Goal: Task Accomplishment & Management: Manage account settings

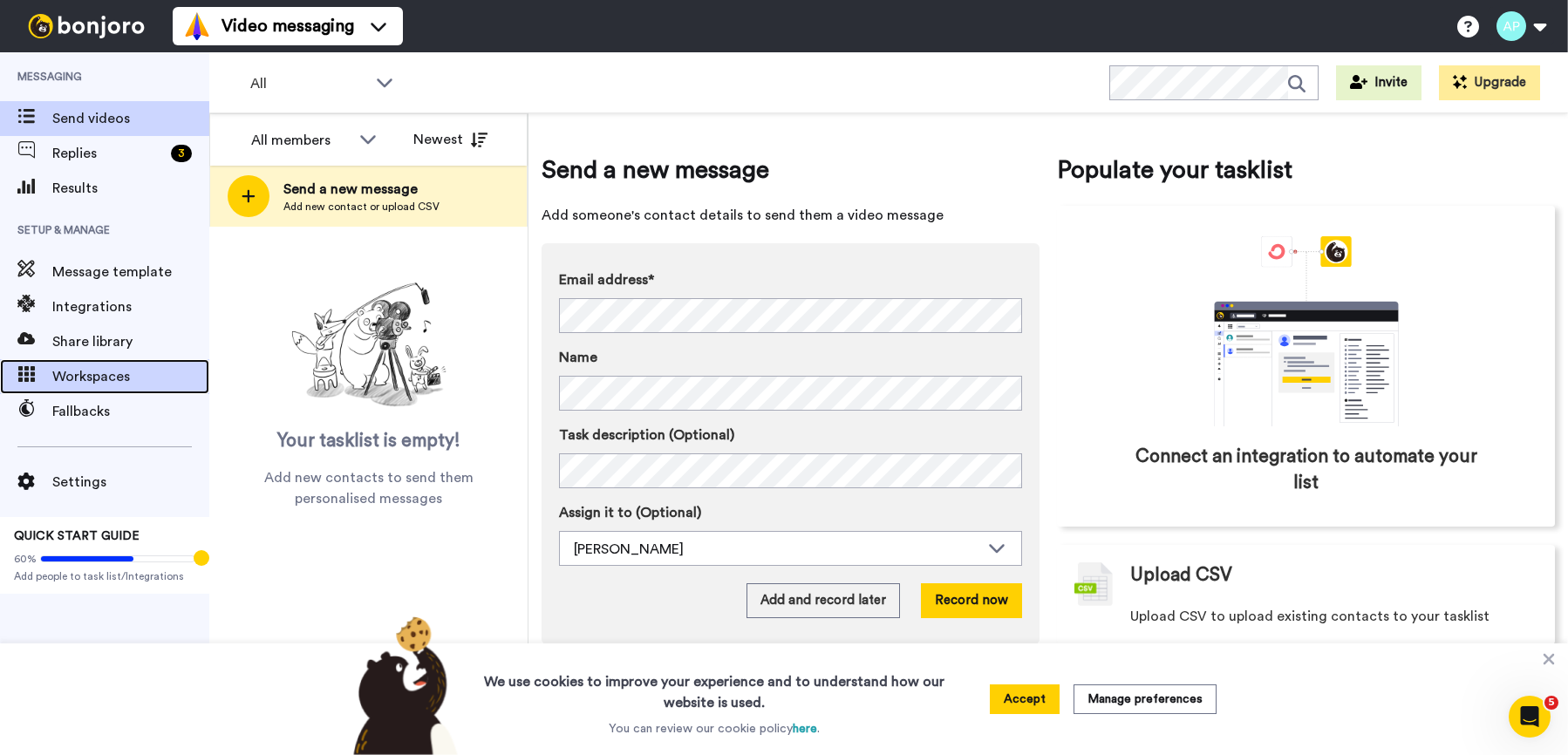
click at [105, 386] on span "Workspaces" at bounding box center [131, 377] width 157 height 21
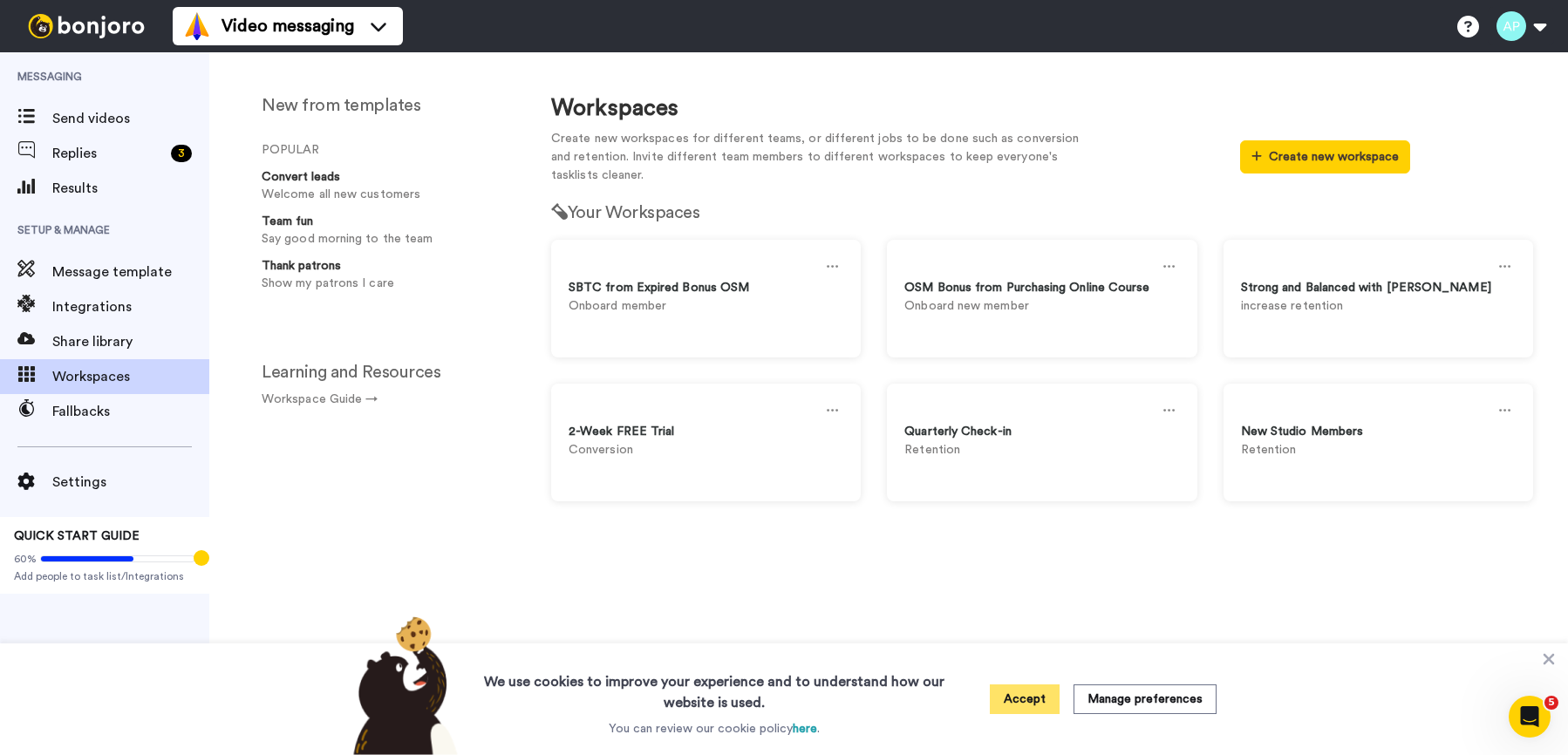
click at [1031, 693] on button "Accept" at bounding box center [1025, 699] width 70 height 30
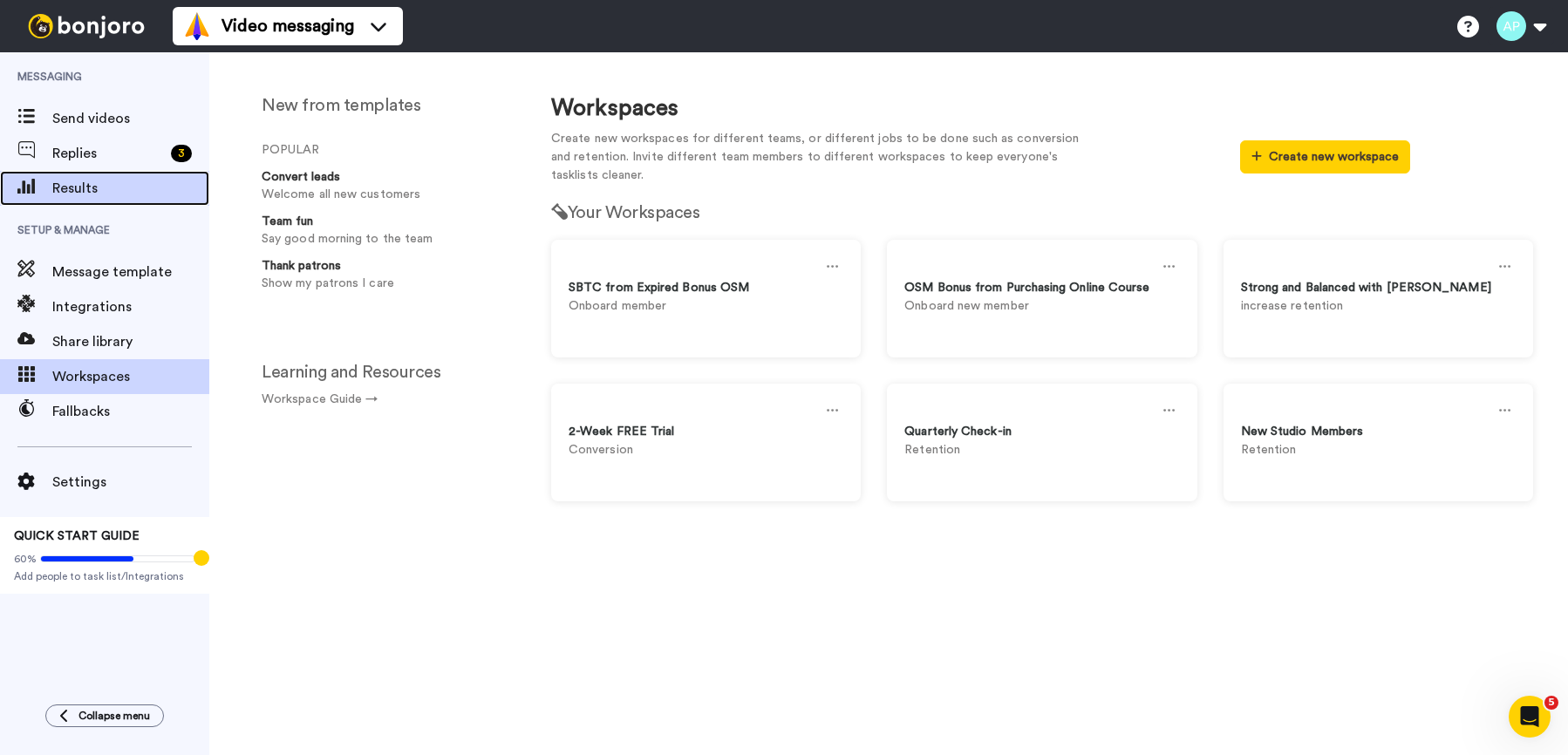
click at [102, 179] on span "Results" at bounding box center [131, 188] width 157 height 21
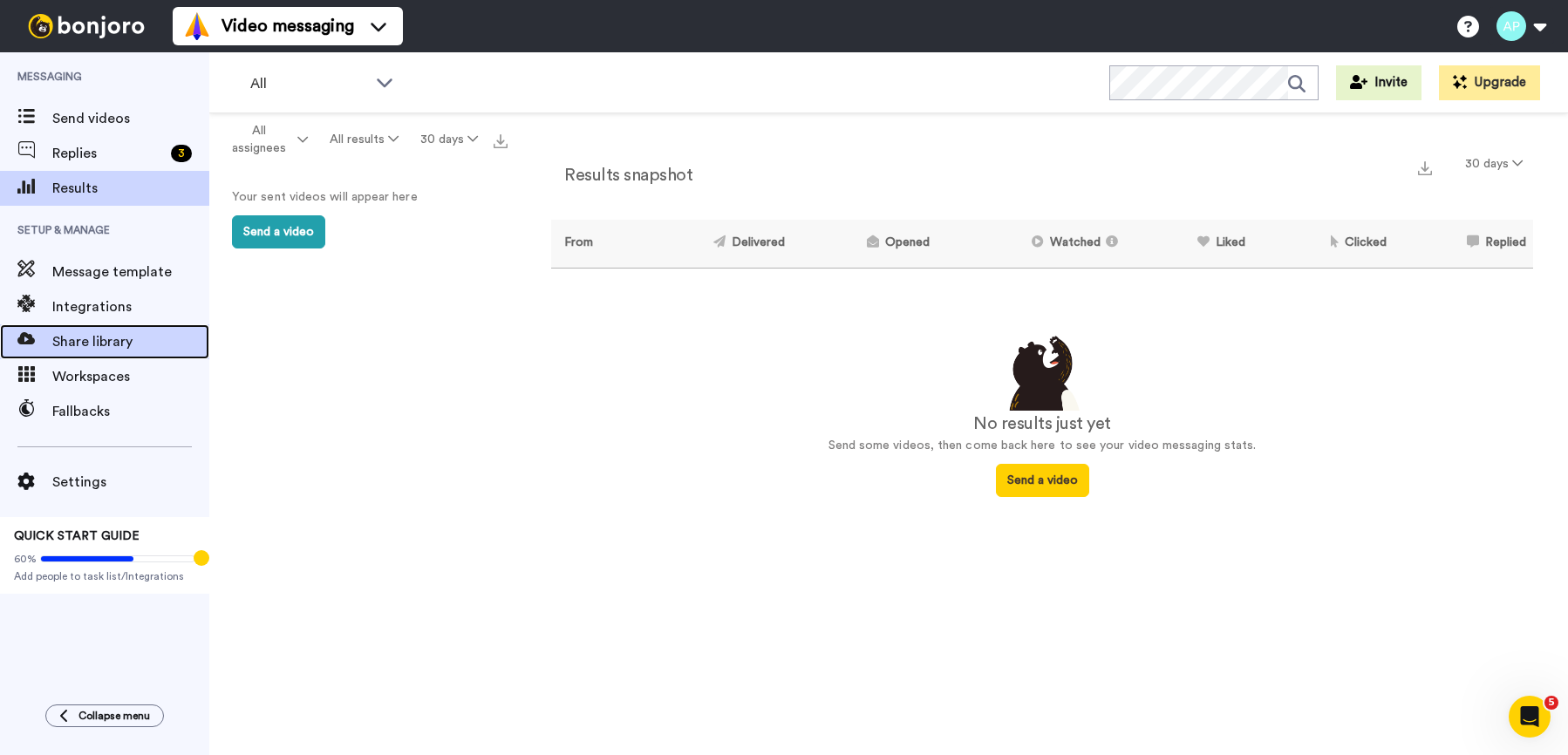
click at [99, 339] on span "Share library" at bounding box center [131, 342] width 157 height 21
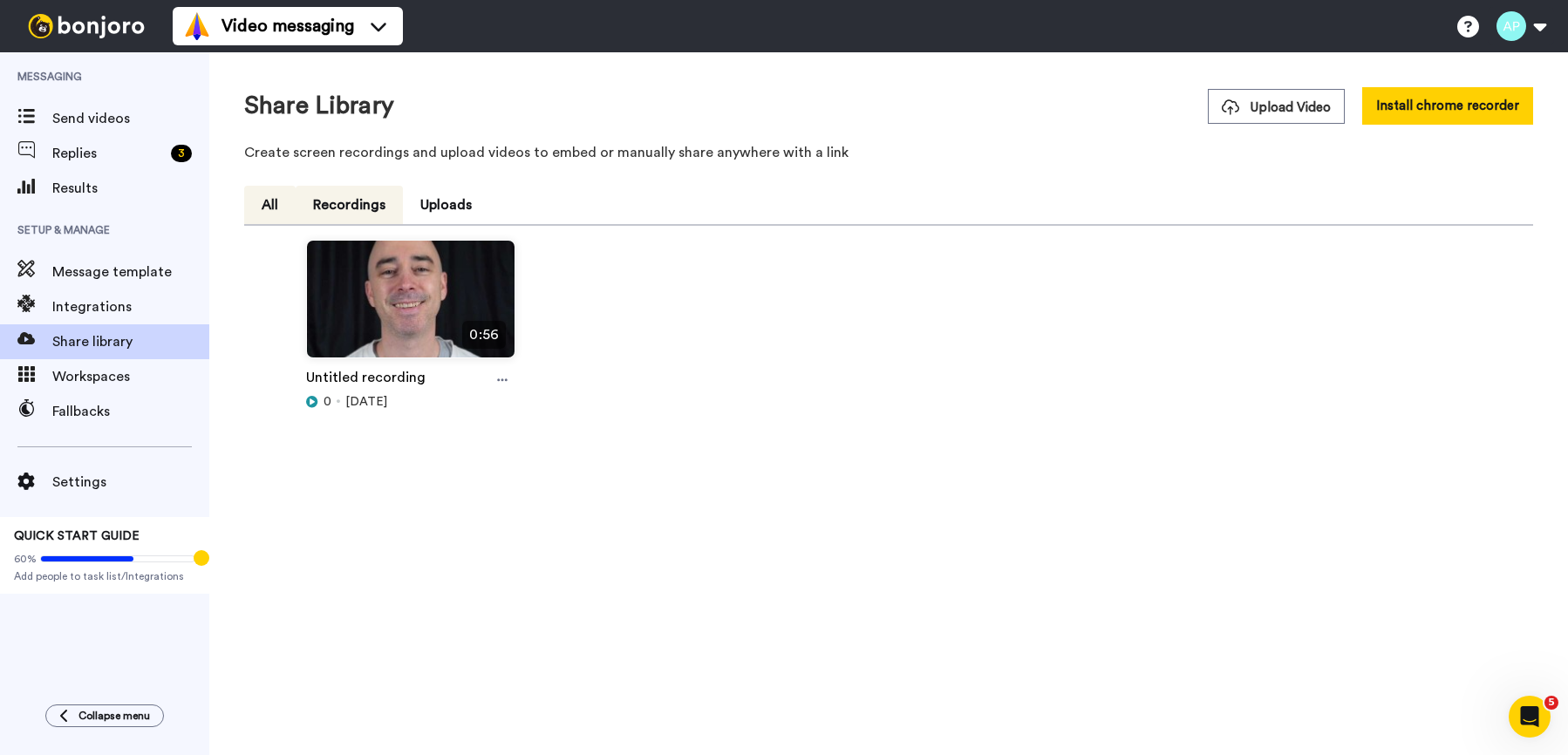
click at [343, 207] on button "Recordings" at bounding box center [350, 205] width 108 height 39
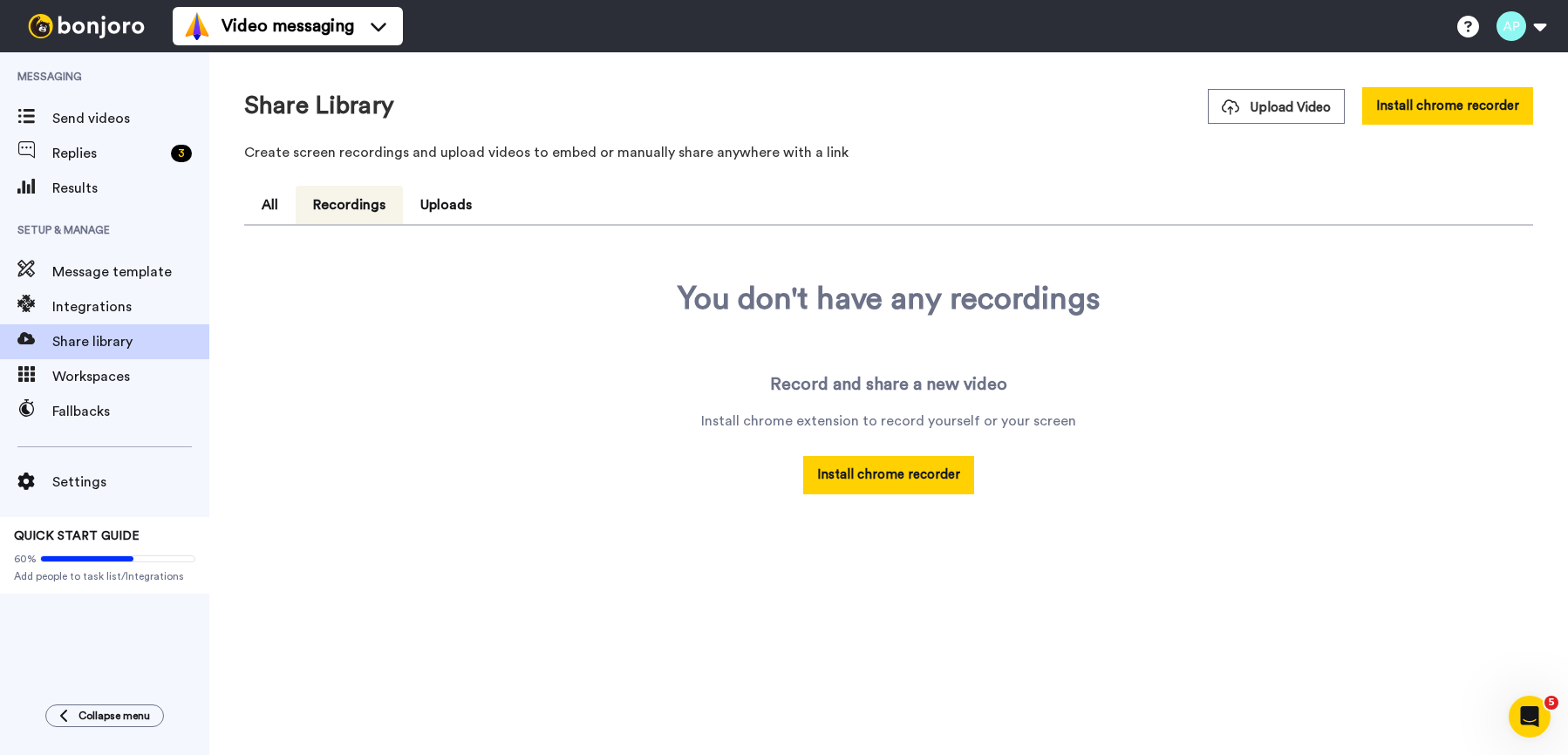
click at [509, 206] on ul "All Recordings Uploads" at bounding box center [889, 205] width 1289 height 40
click at [428, 213] on button "Uploads" at bounding box center [446, 205] width 86 height 39
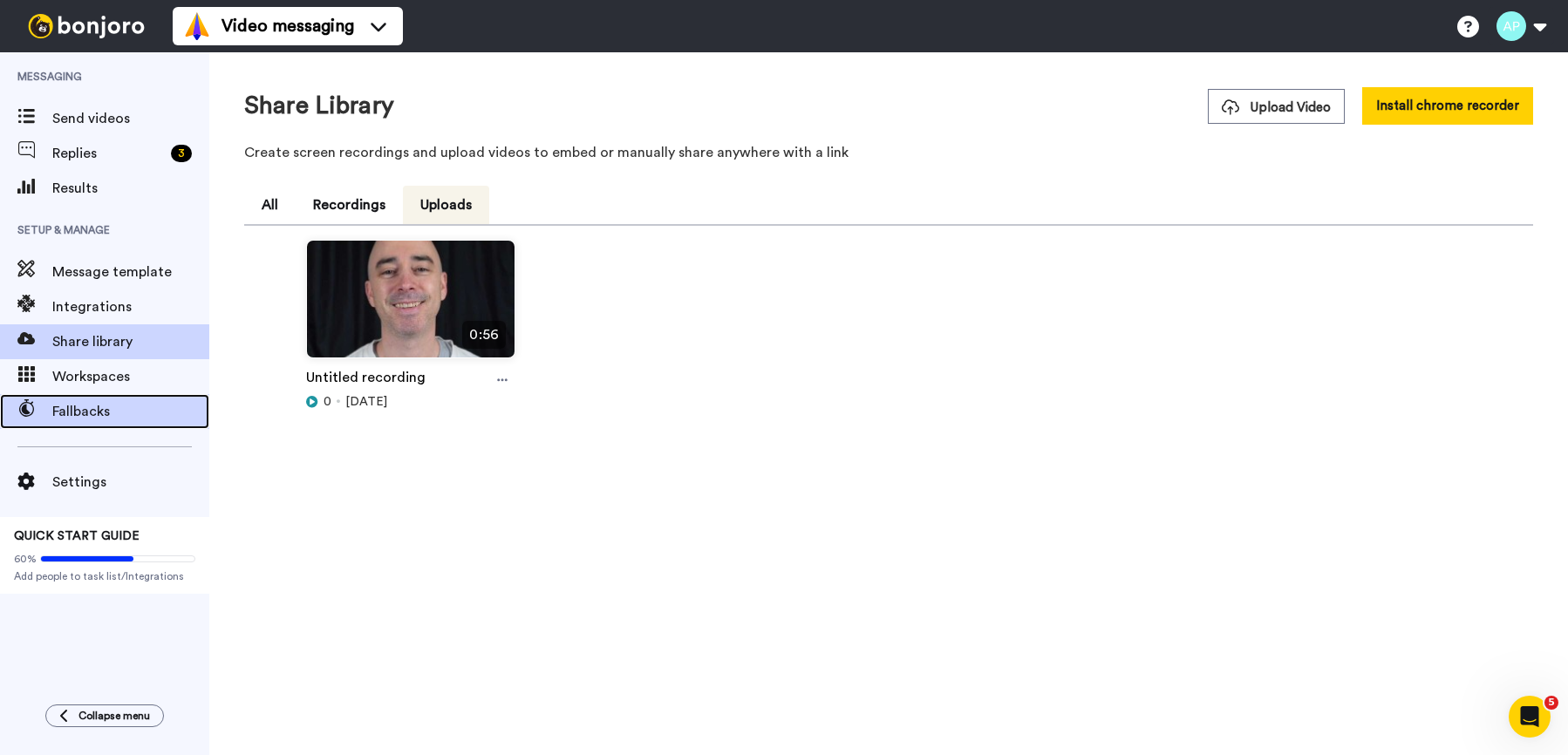
click at [82, 412] on span "Fallbacks" at bounding box center [131, 411] width 157 height 21
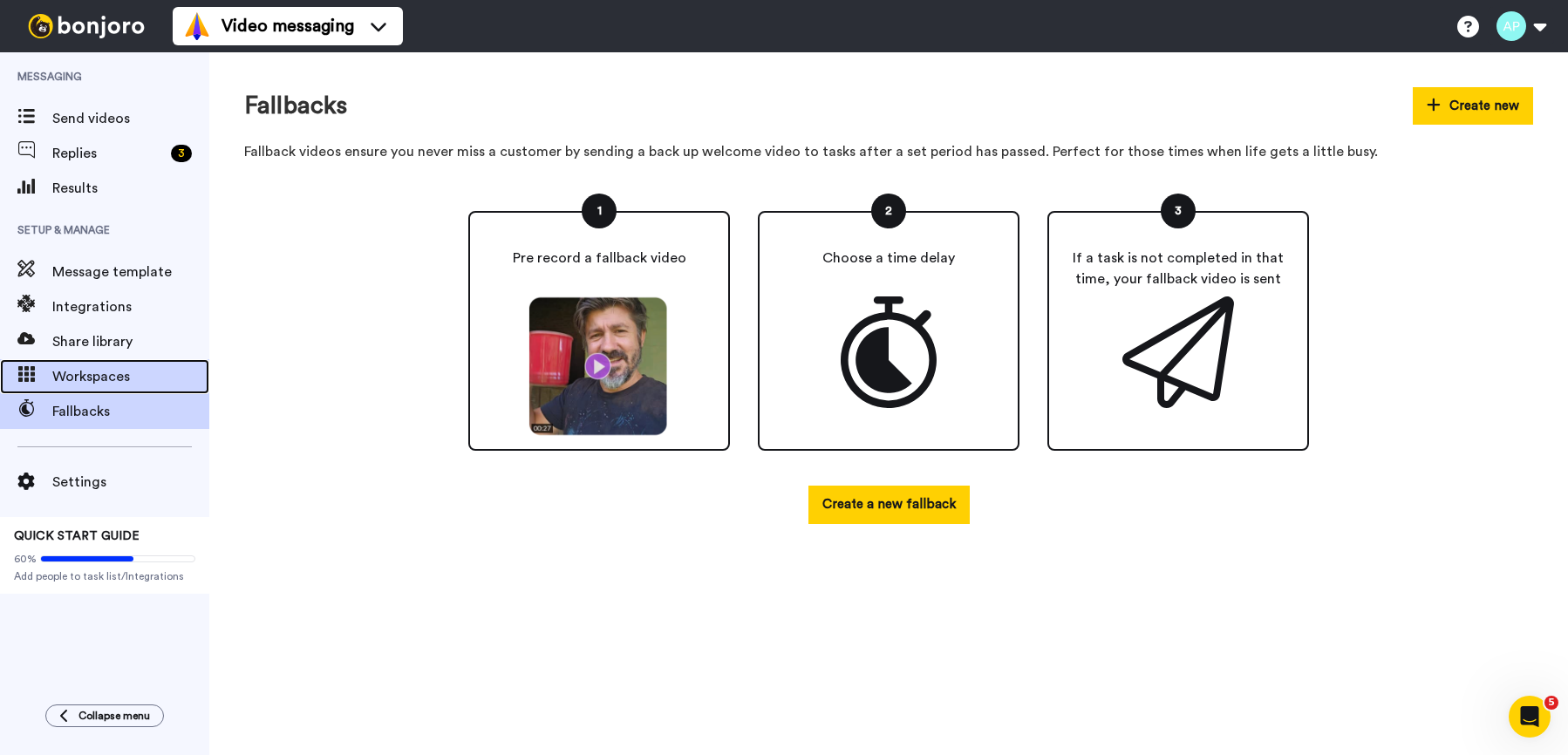
click at [95, 374] on span "Workspaces" at bounding box center [131, 377] width 157 height 21
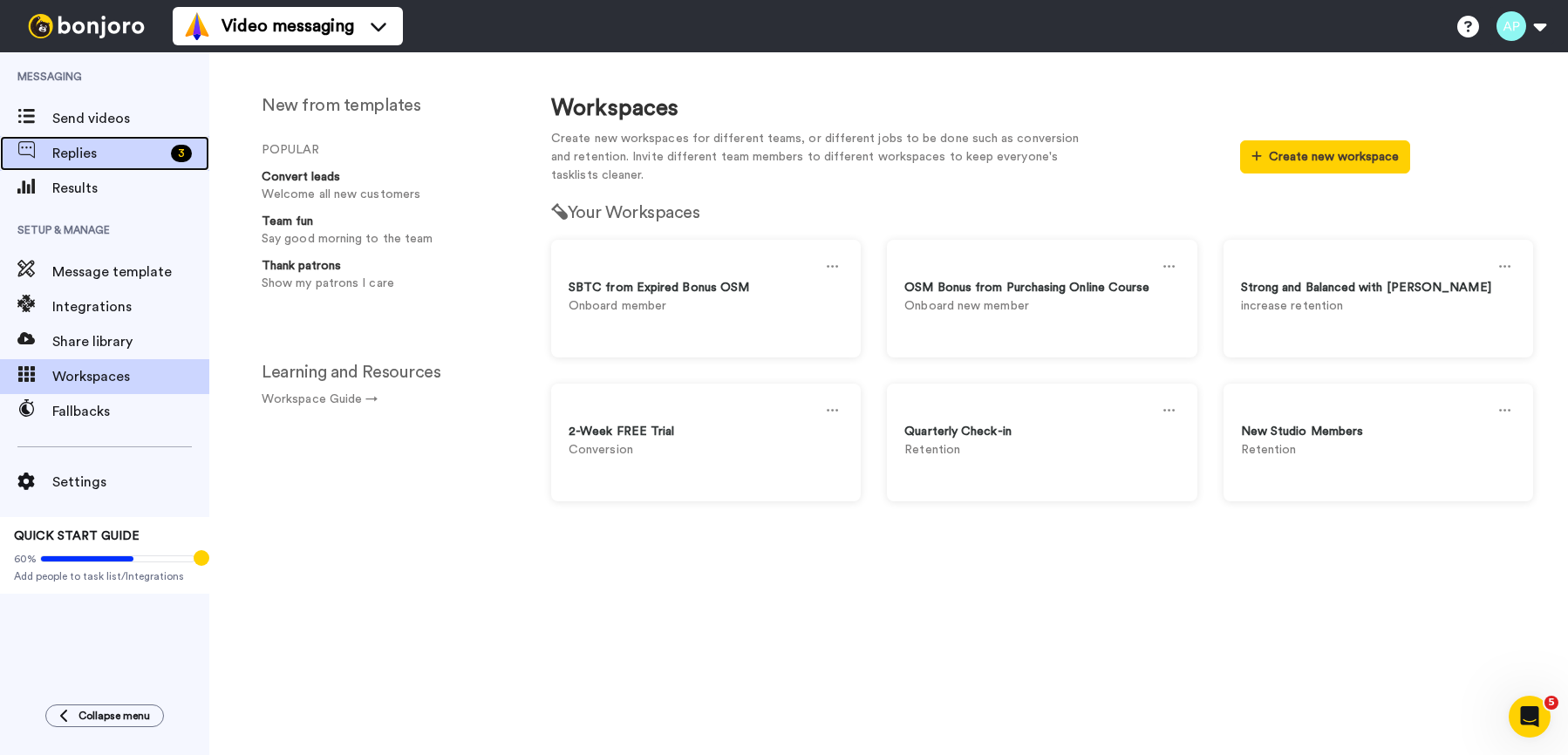
click at [92, 151] on span "Replies" at bounding box center [108, 153] width 112 height 21
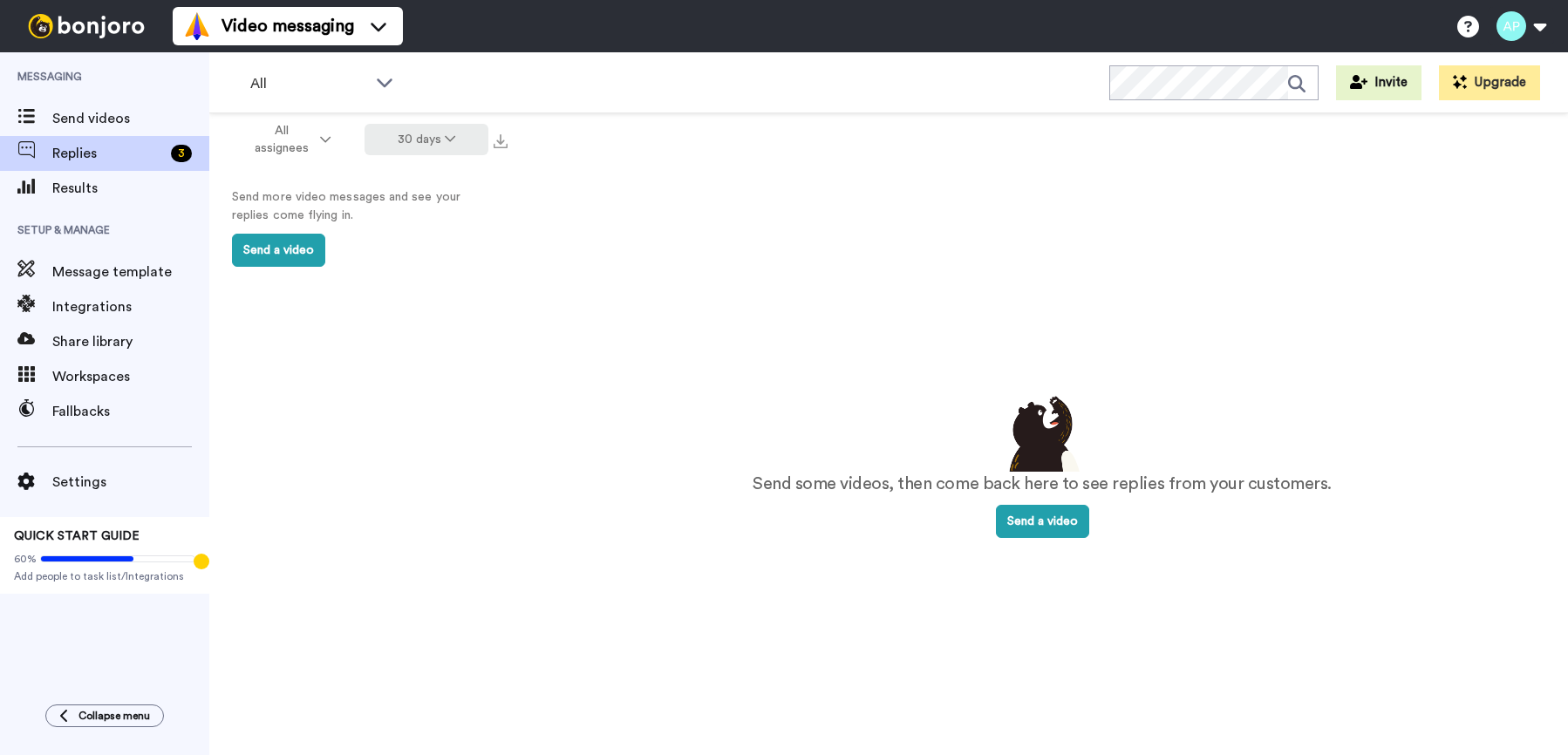
click at [450, 146] on button "30 days" at bounding box center [427, 140] width 124 height 31
click at [430, 401] on li "All time" at bounding box center [428, 397] width 122 height 31
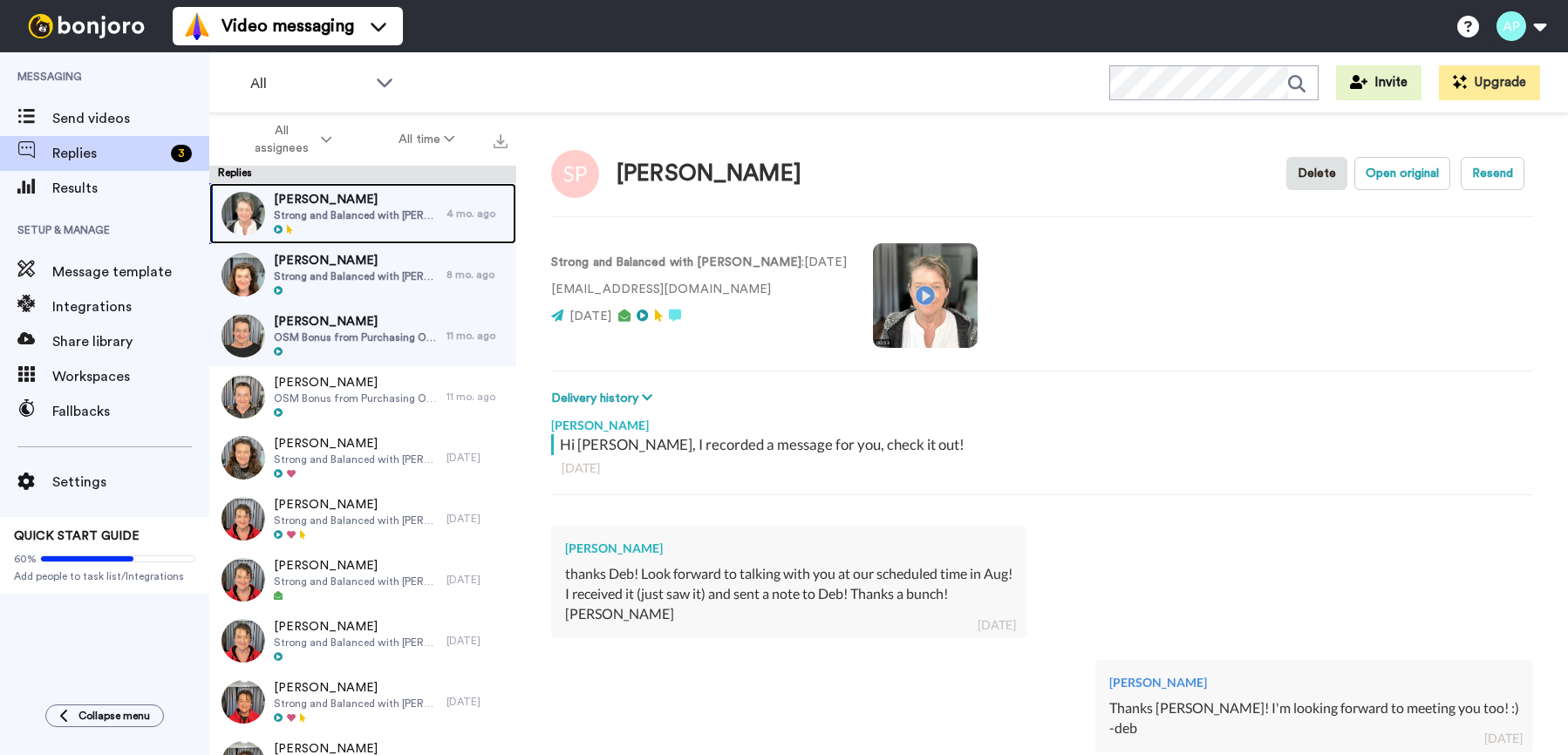
click at [334, 209] on span "Strong and Balanced with [PERSON_NAME]" at bounding box center [355, 215] width 164 height 14
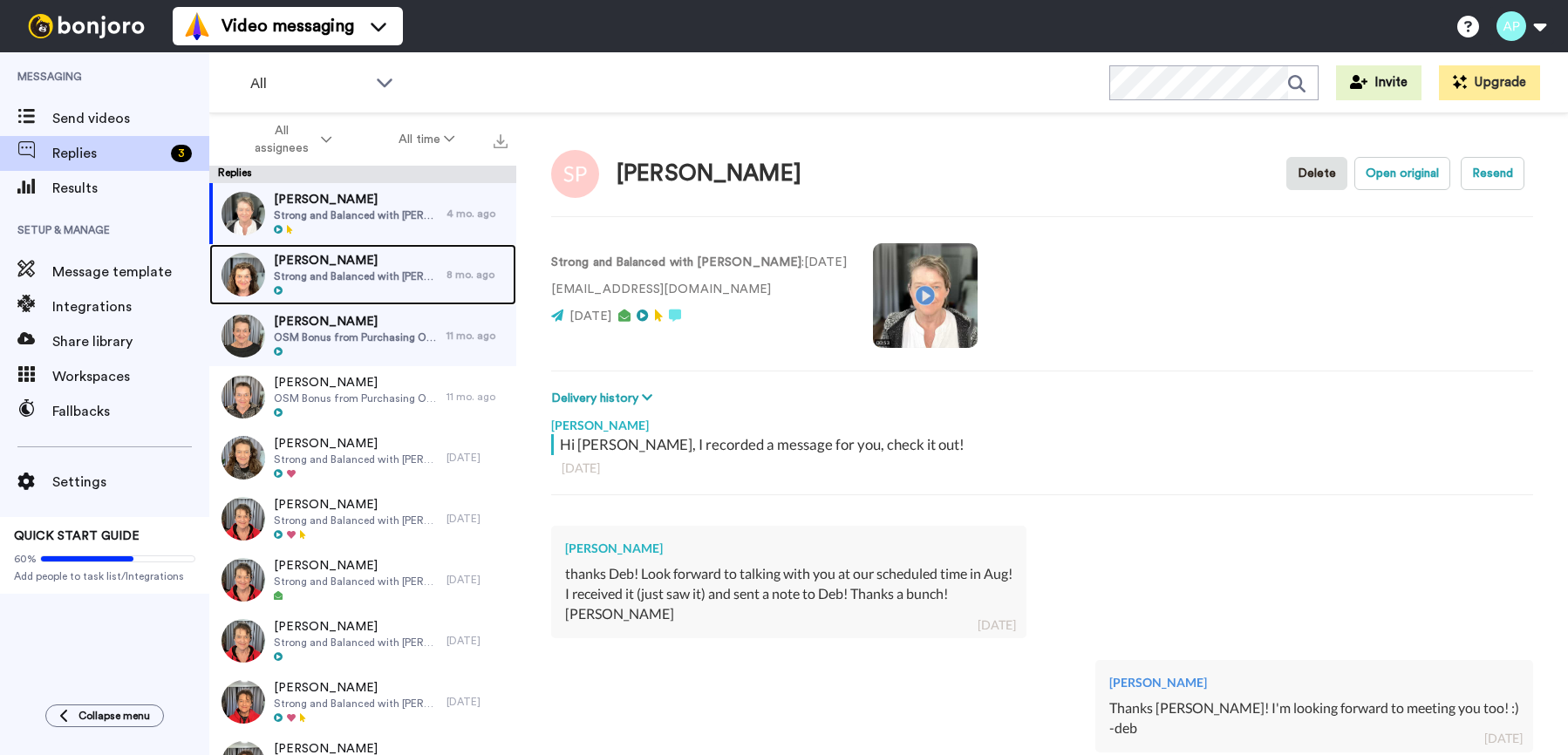
click at [352, 270] on span "Strong and Balanced with [PERSON_NAME]" at bounding box center [355, 277] width 164 height 14
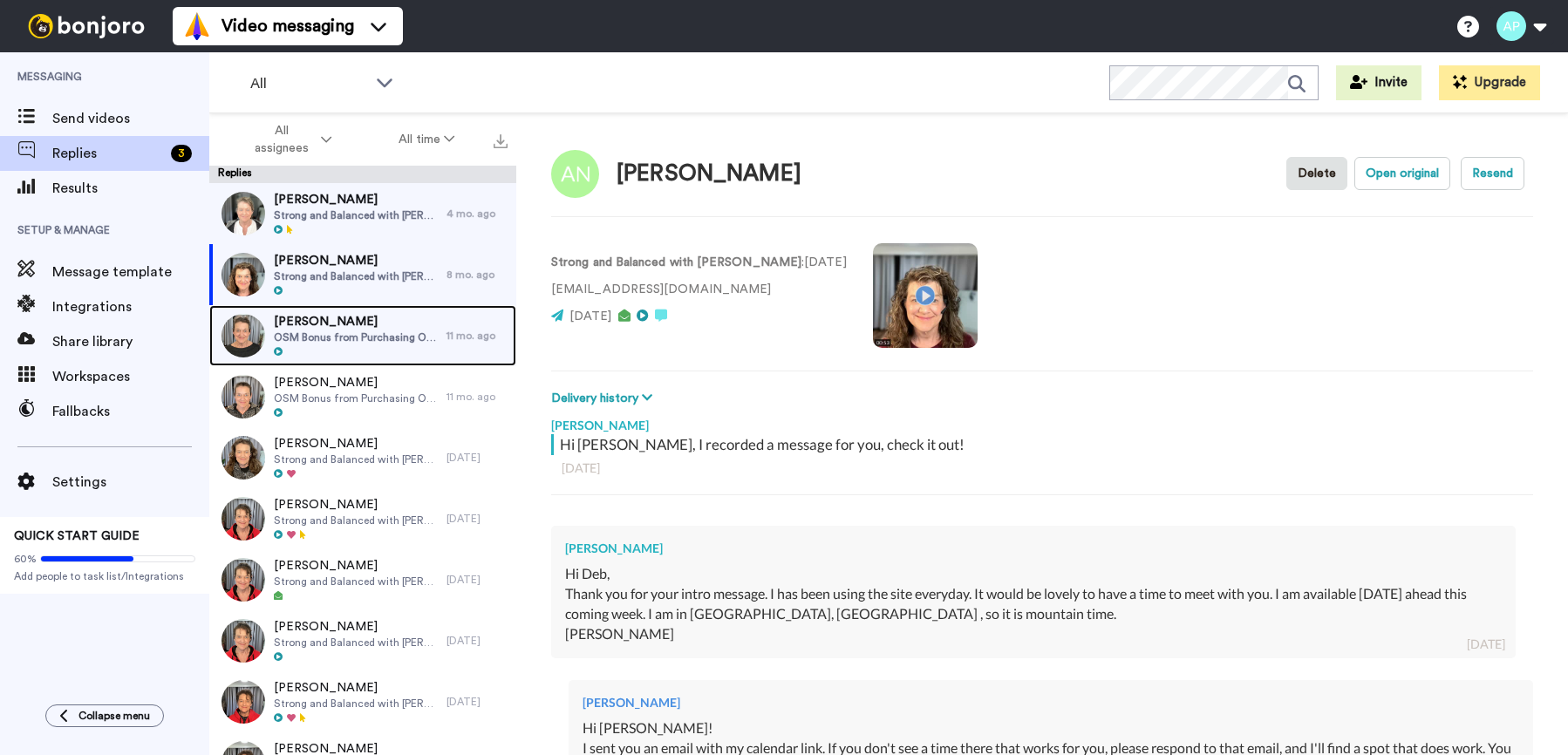
click at [369, 333] on span "OSM Bonus from Purchasing Online Course" at bounding box center [355, 337] width 164 height 14
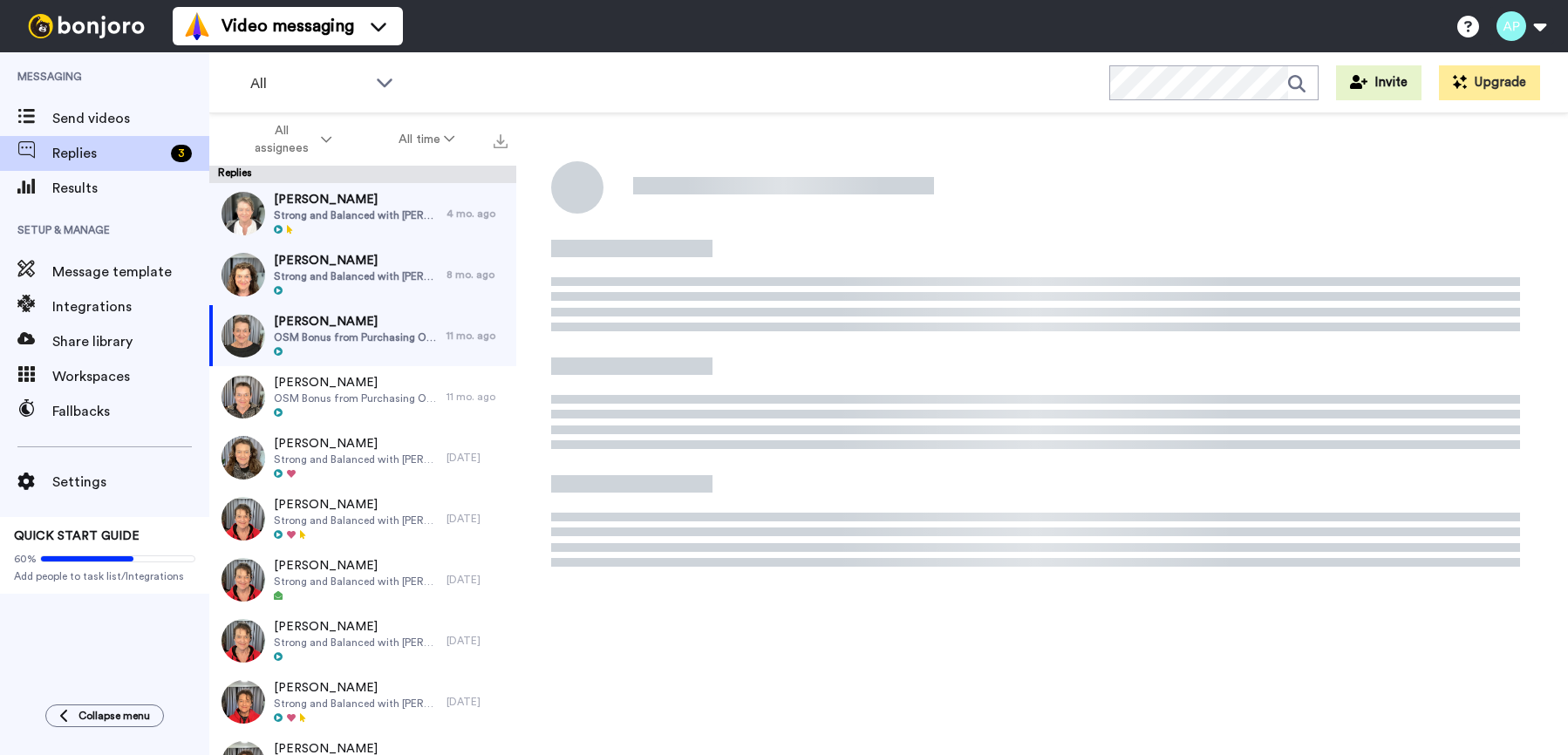
type textarea "x"
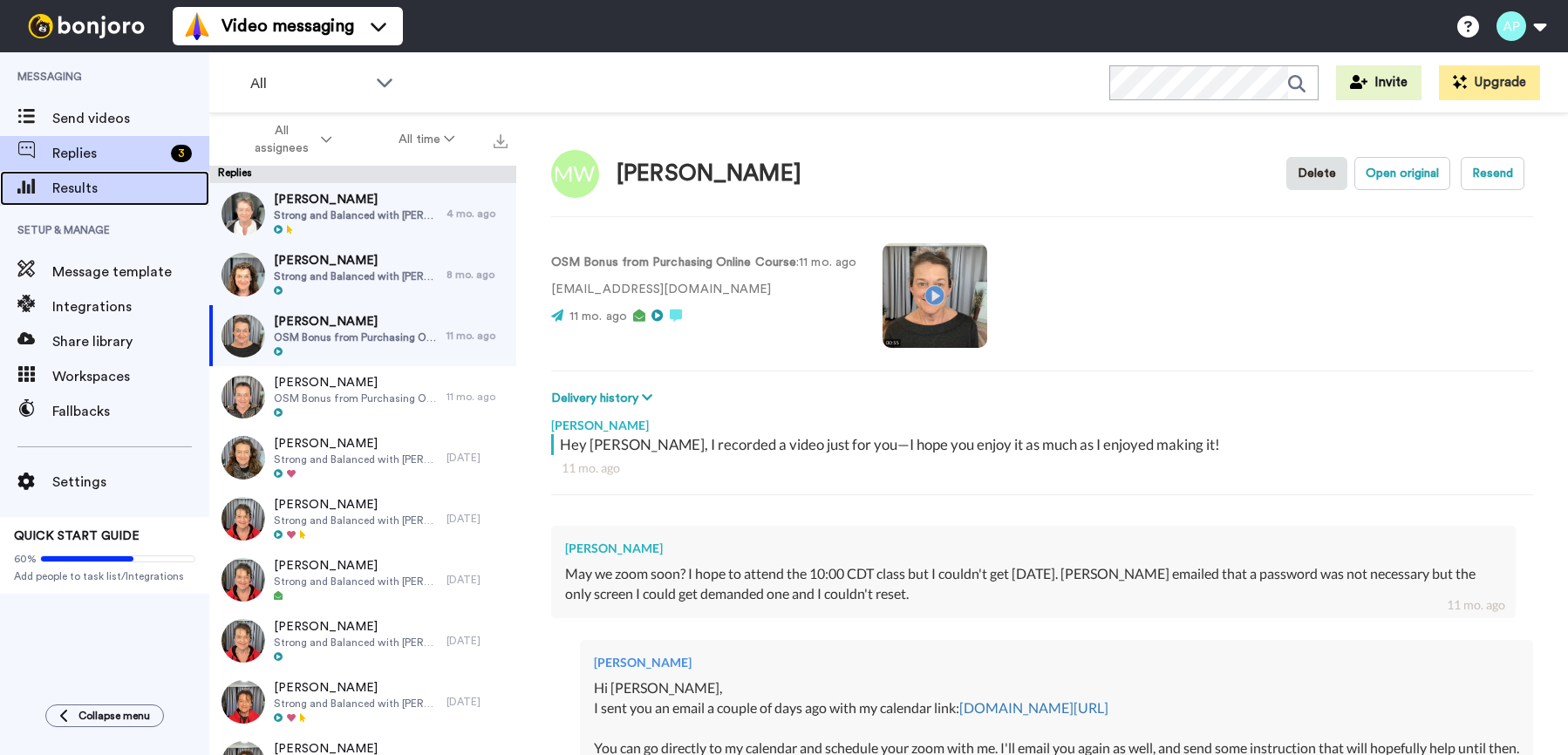
click at [73, 178] on span "Results" at bounding box center [131, 188] width 157 height 21
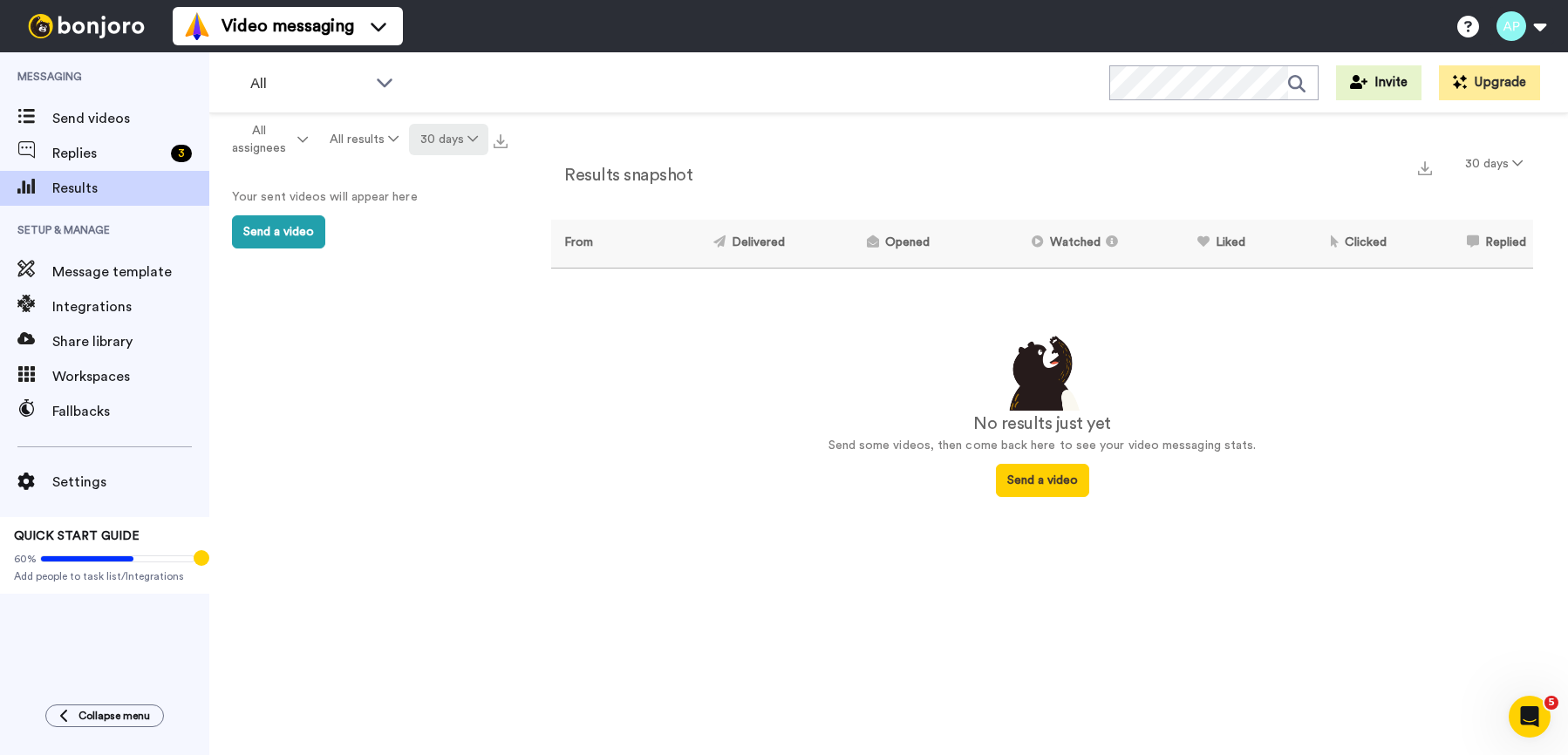
click at [474, 136] on icon at bounding box center [473, 139] width 11 height 13
click at [440, 398] on span "All time" at bounding box center [426, 394] width 48 height 13
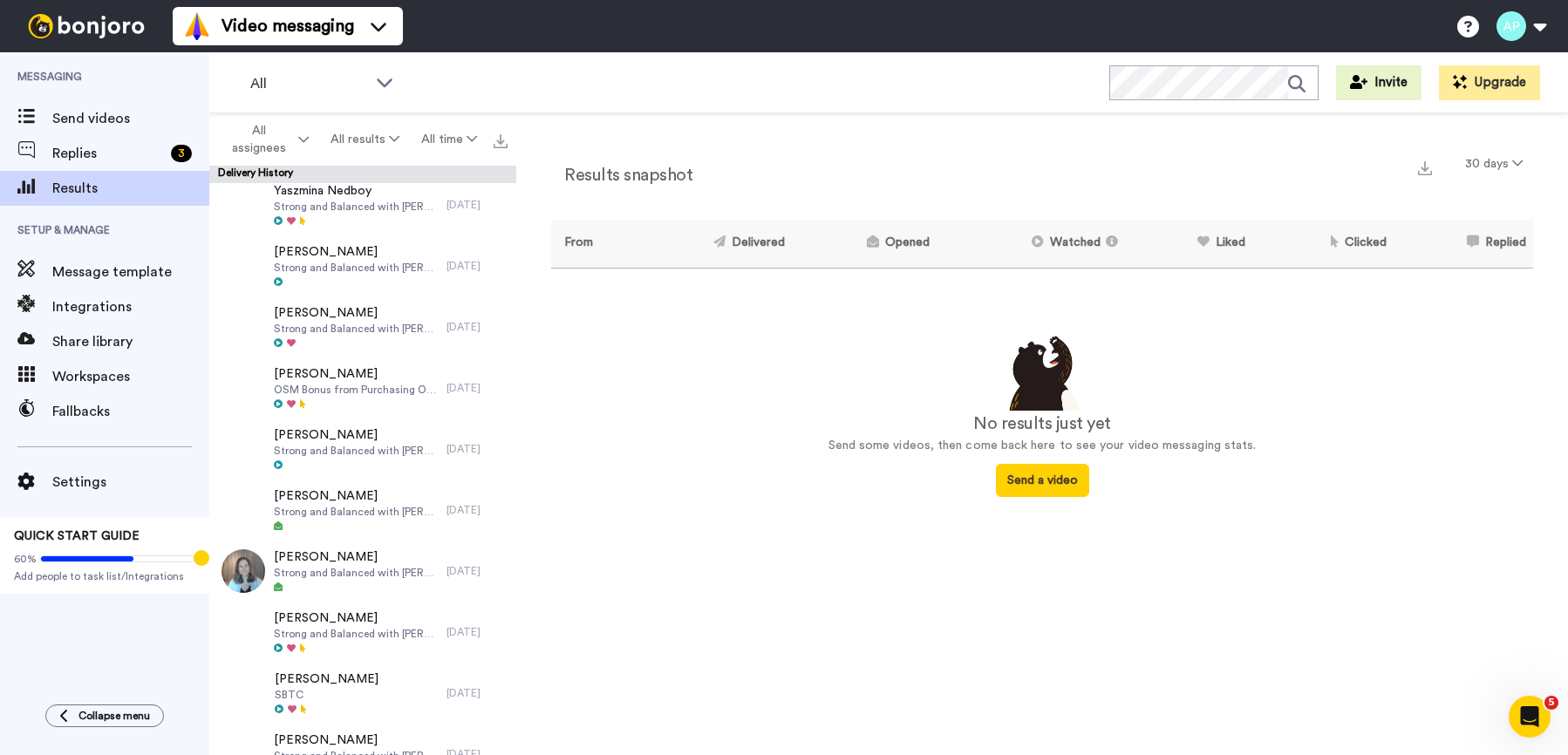
scroll to position [17726, 0]
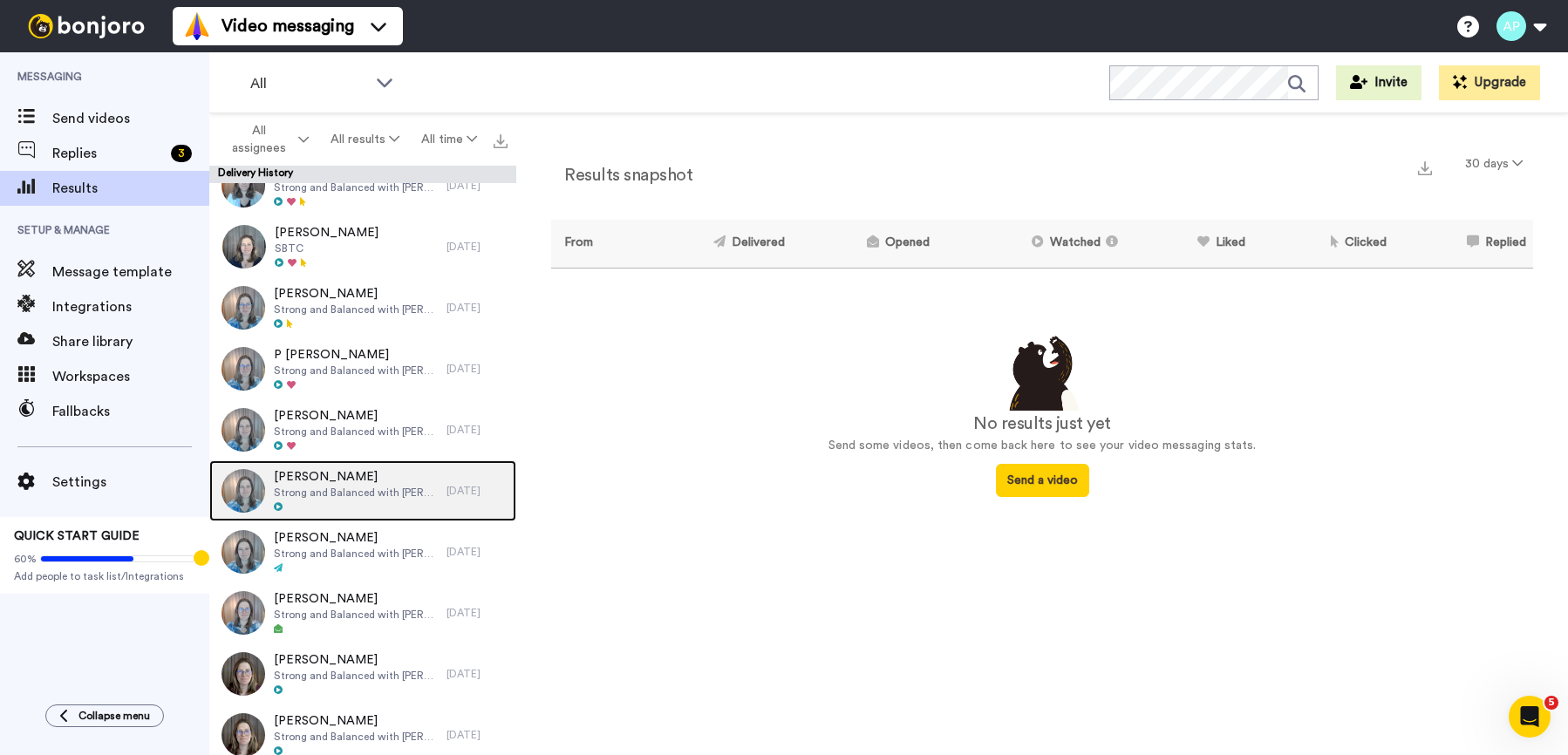
click at [249, 490] on img at bounding box center [243, 490] width 44 height 44
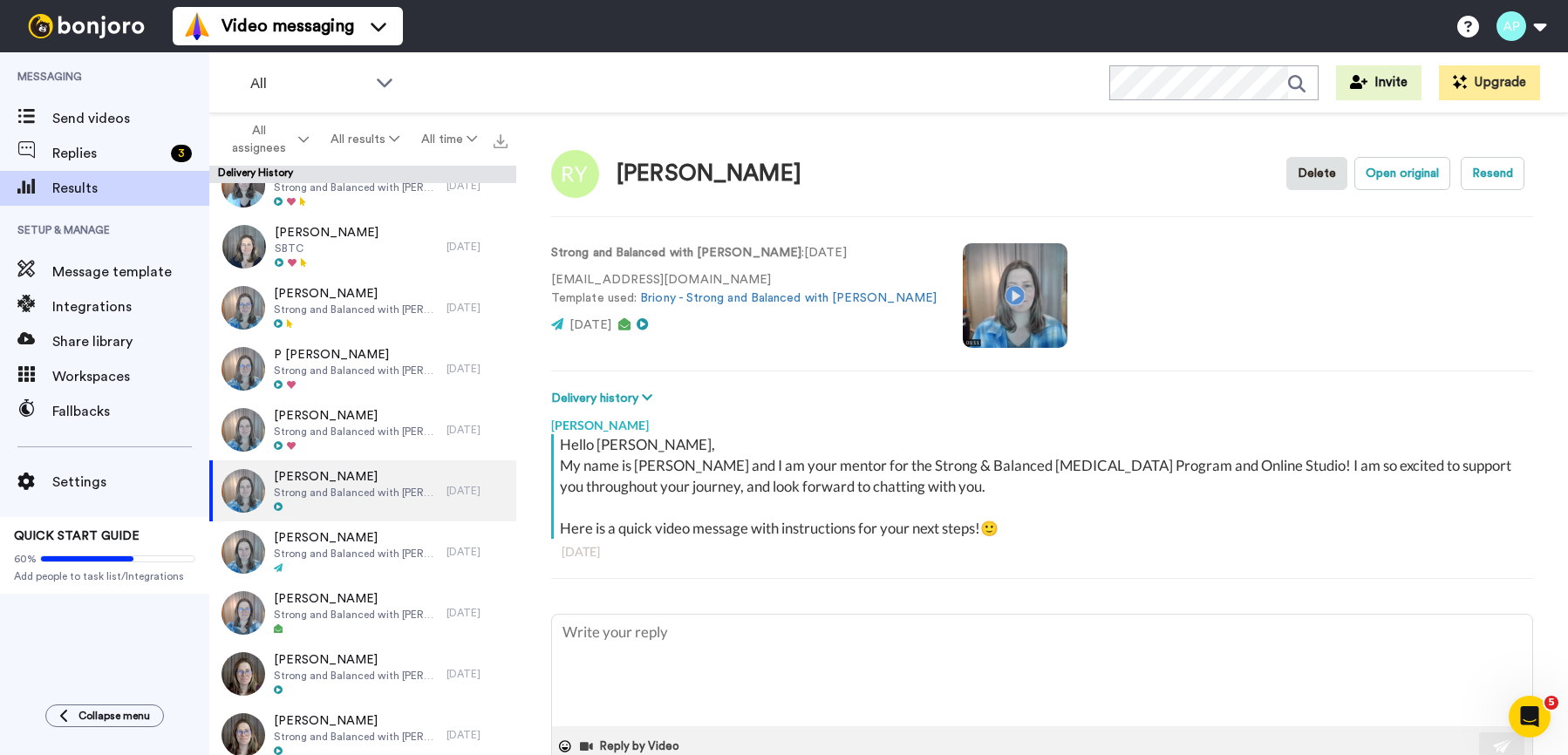
click at [963, 311] on video at bounding box center [1016, 296] width 105 height 105
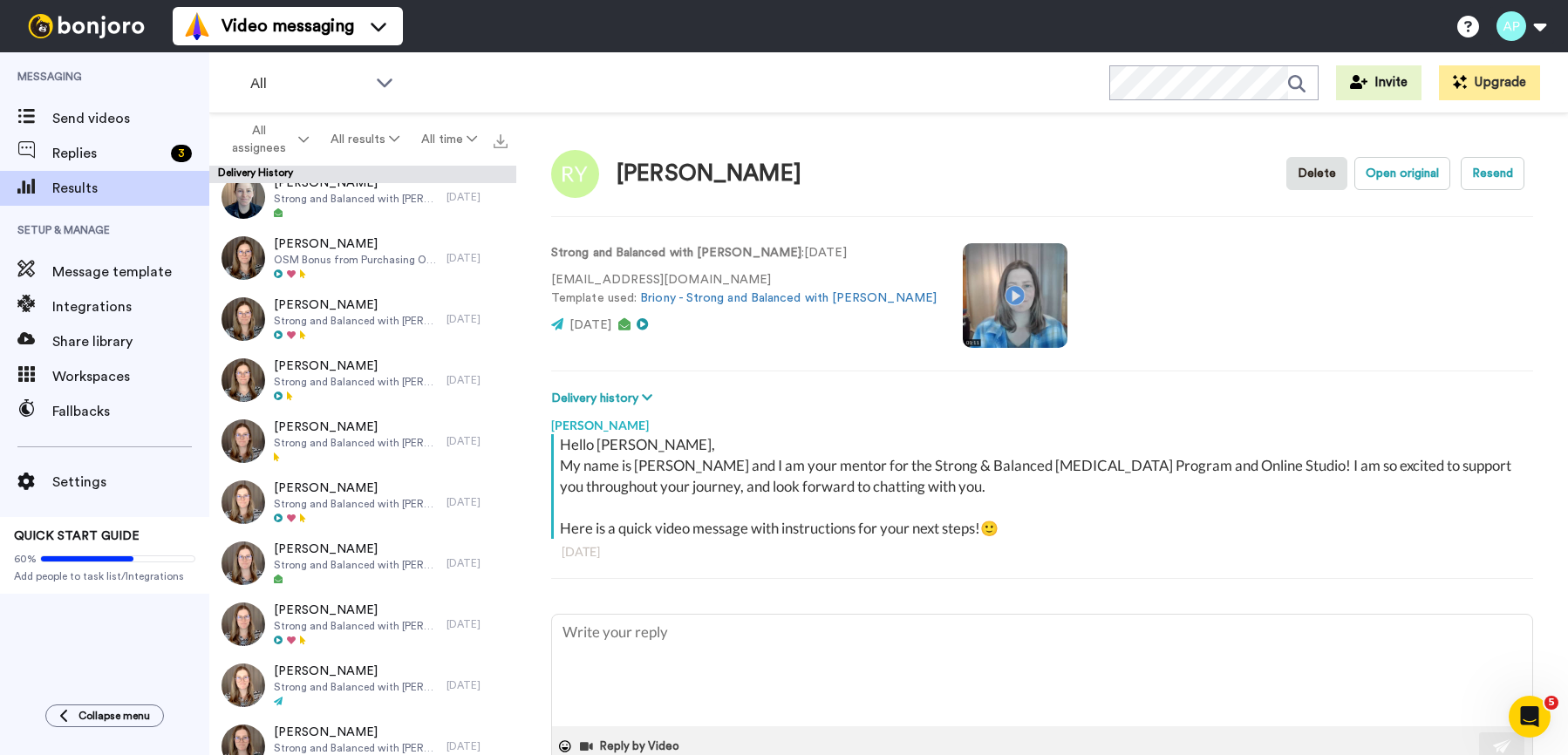
scroll to position [20777, 0]
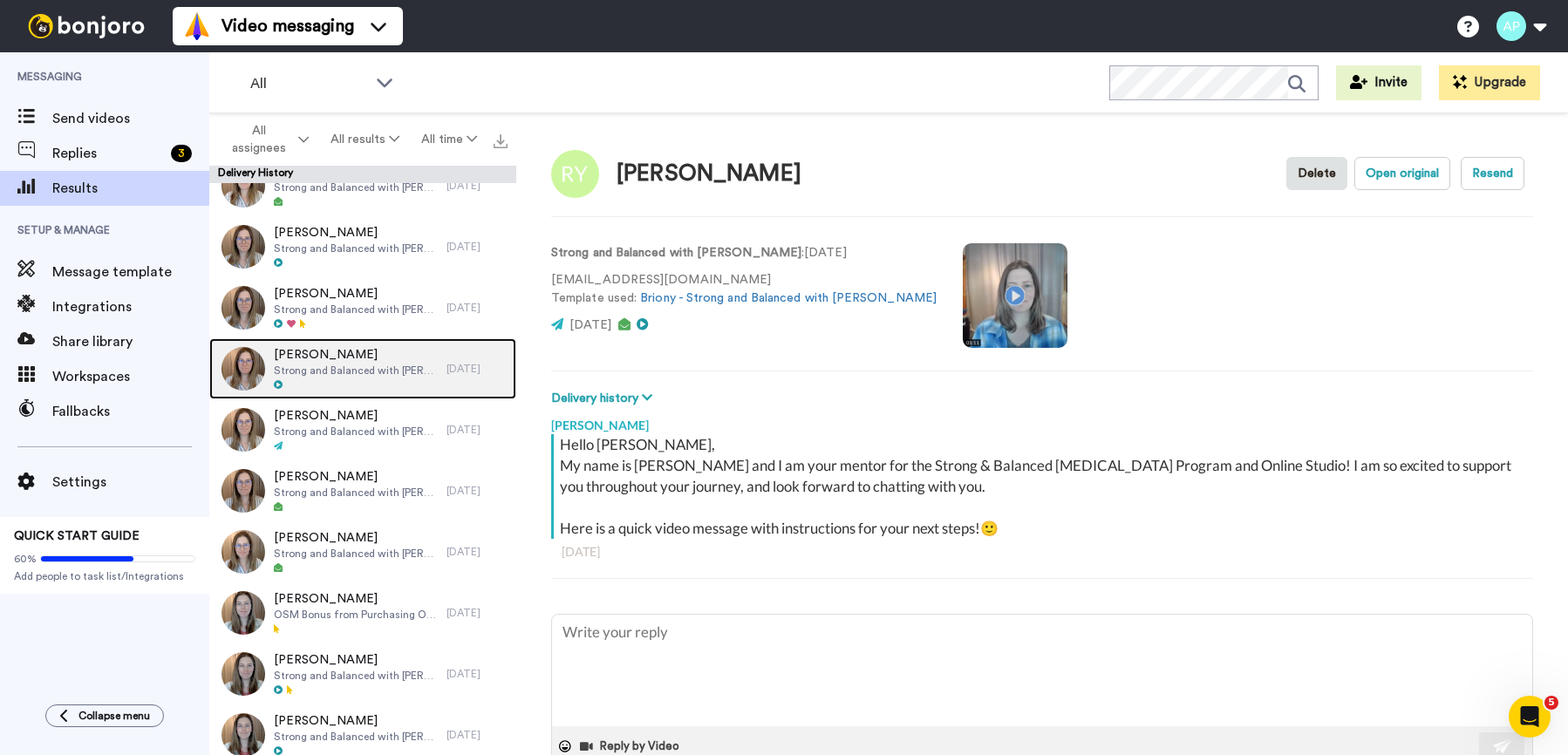
click at [253, 371] on img at bounding box center [243, 369] width 44 height 44
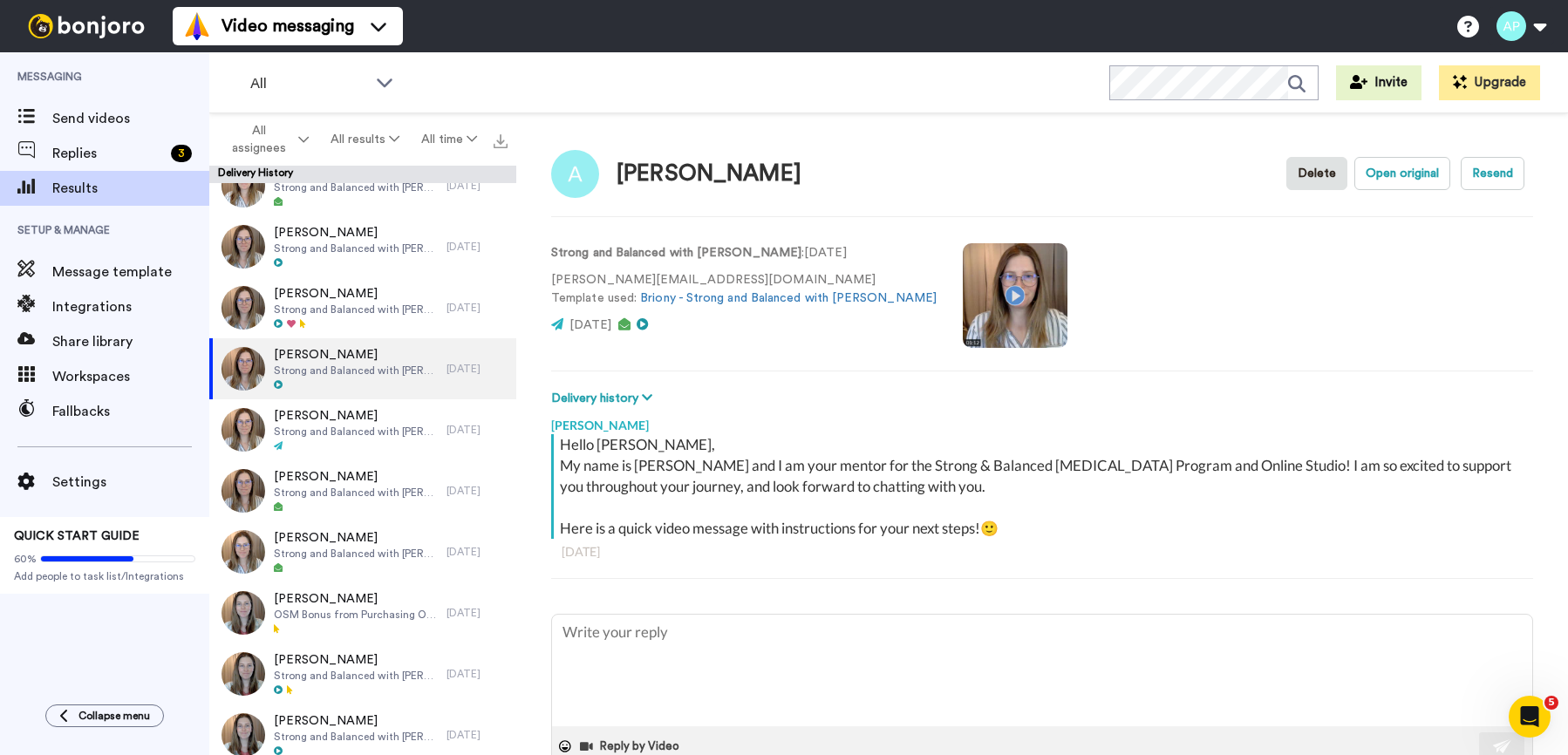
type textarea "x"
click at [964, 302] on video at bounding box center [1016, 296] width 105 height 105
click at [117, 280] on span "Message template" at bounding box center [131, 273] width 157 height 21
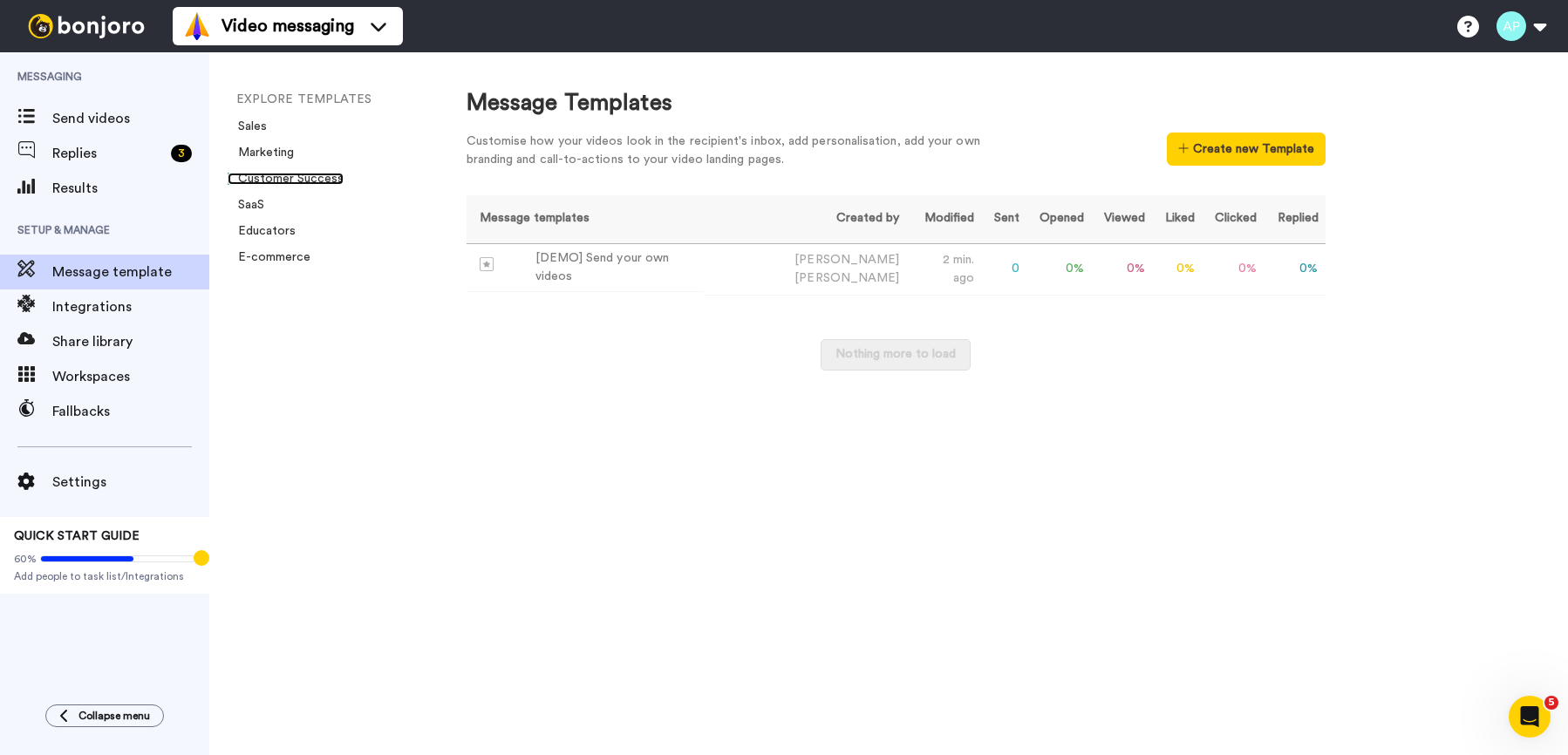
click at [275, 181] on link "Customer Success" at bounding box center [284, 179] width 116 height 13
click at [108, 311] on span "Integrations" at bounding box center [131, 307] width 157 height 21
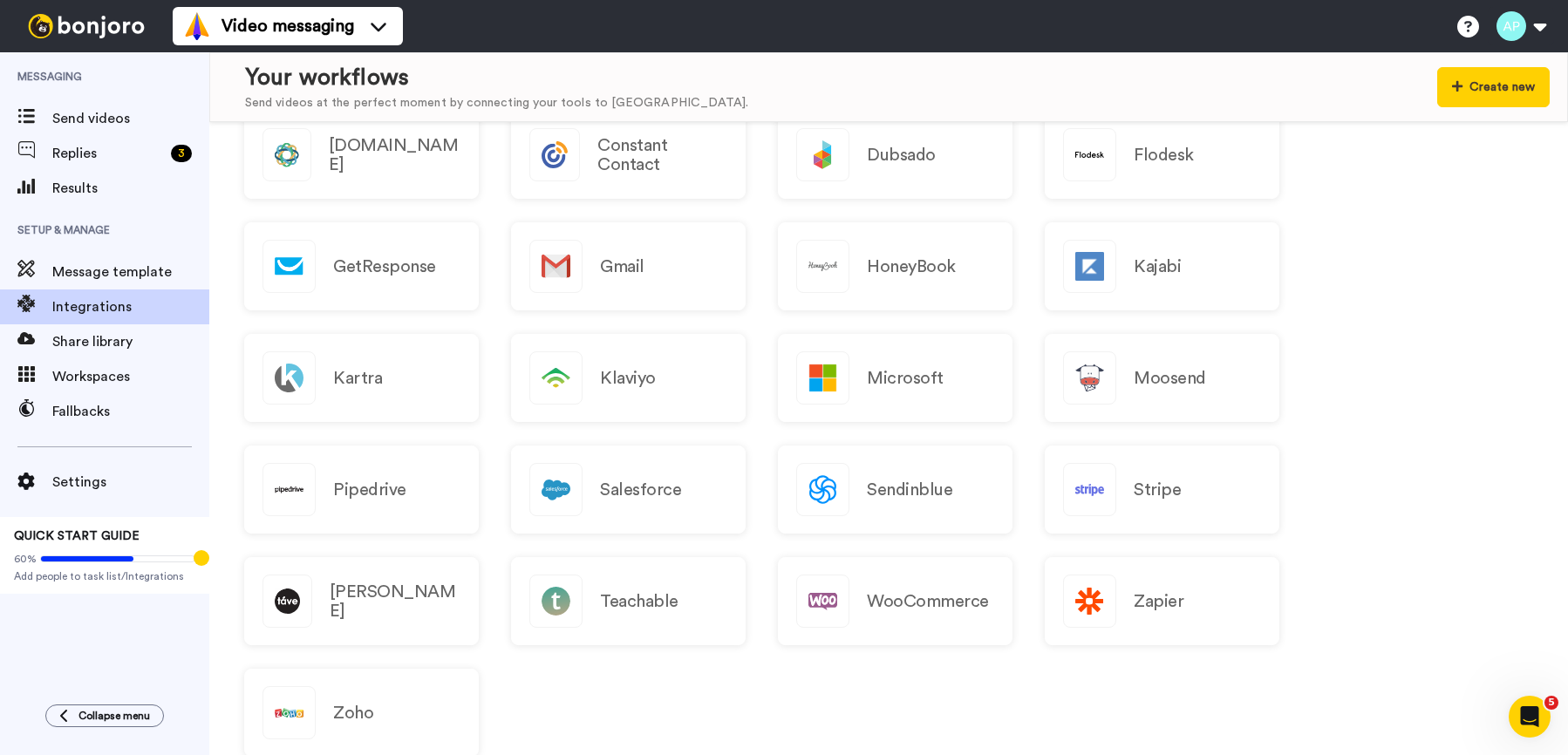
scroll to position [1158, 0]
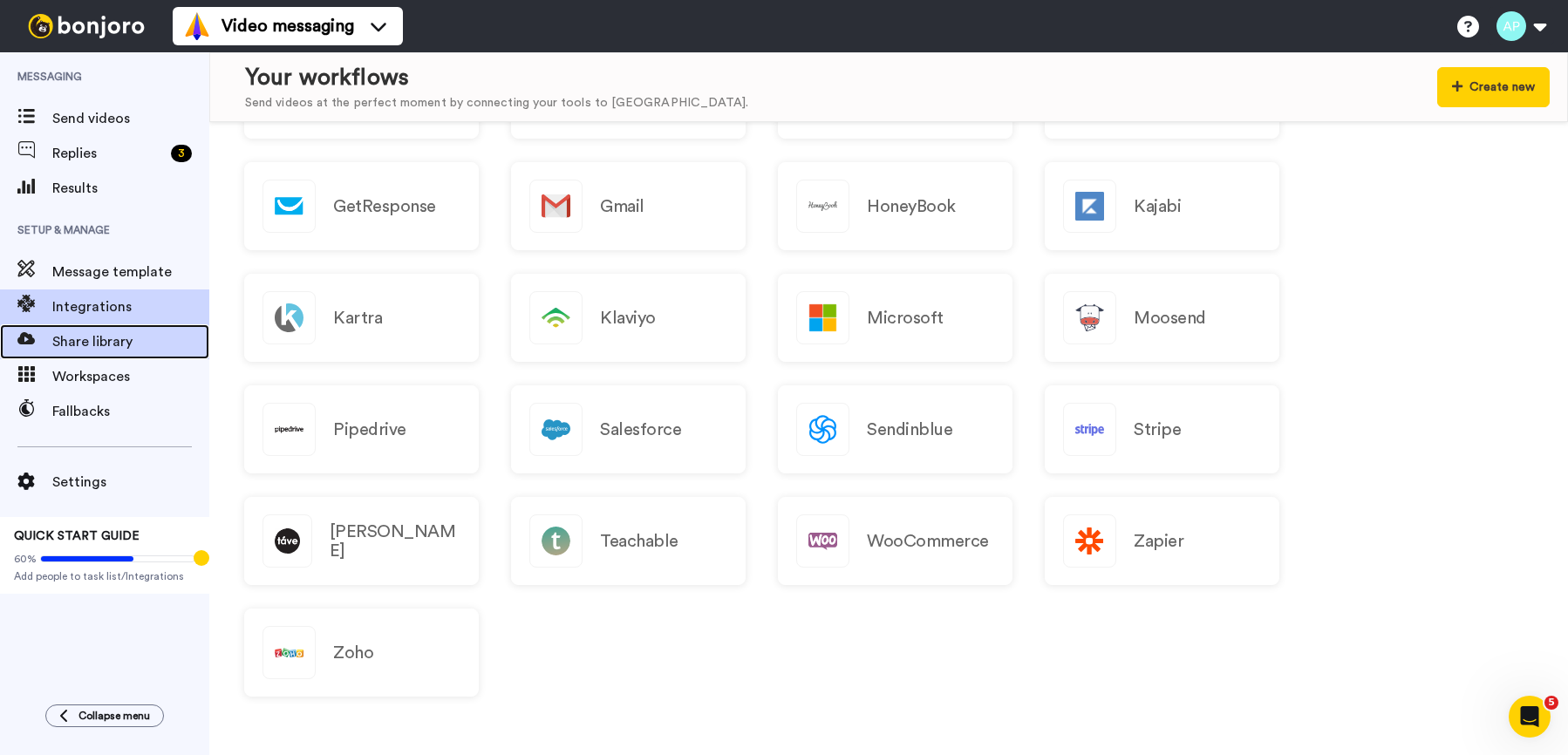
click at [102, 341] on span "Share library" at bounding box center [131, 342] width 157 height 21
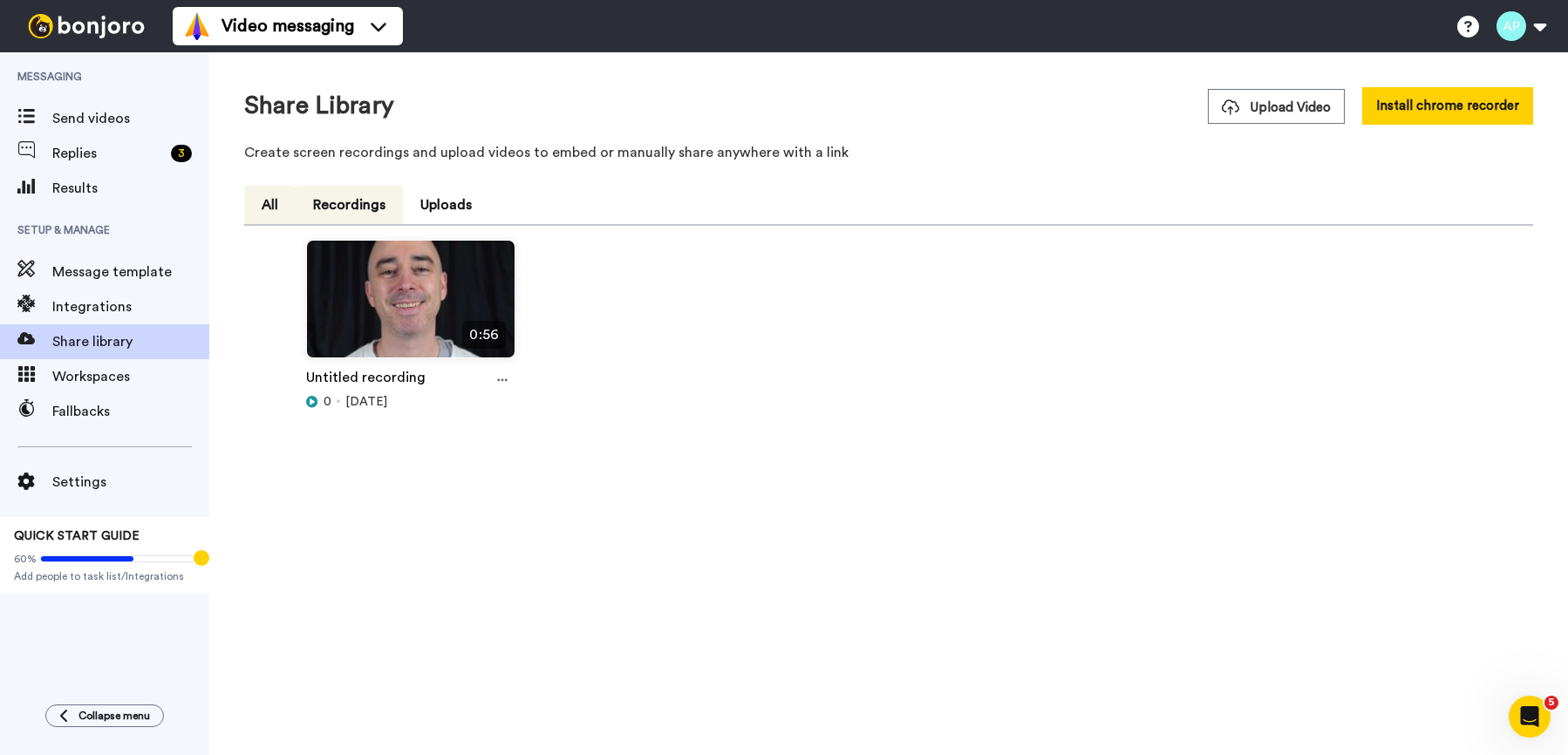
click at [330, 212] on button "Recordings" at bounding box center [350, 205] width 108 height 39
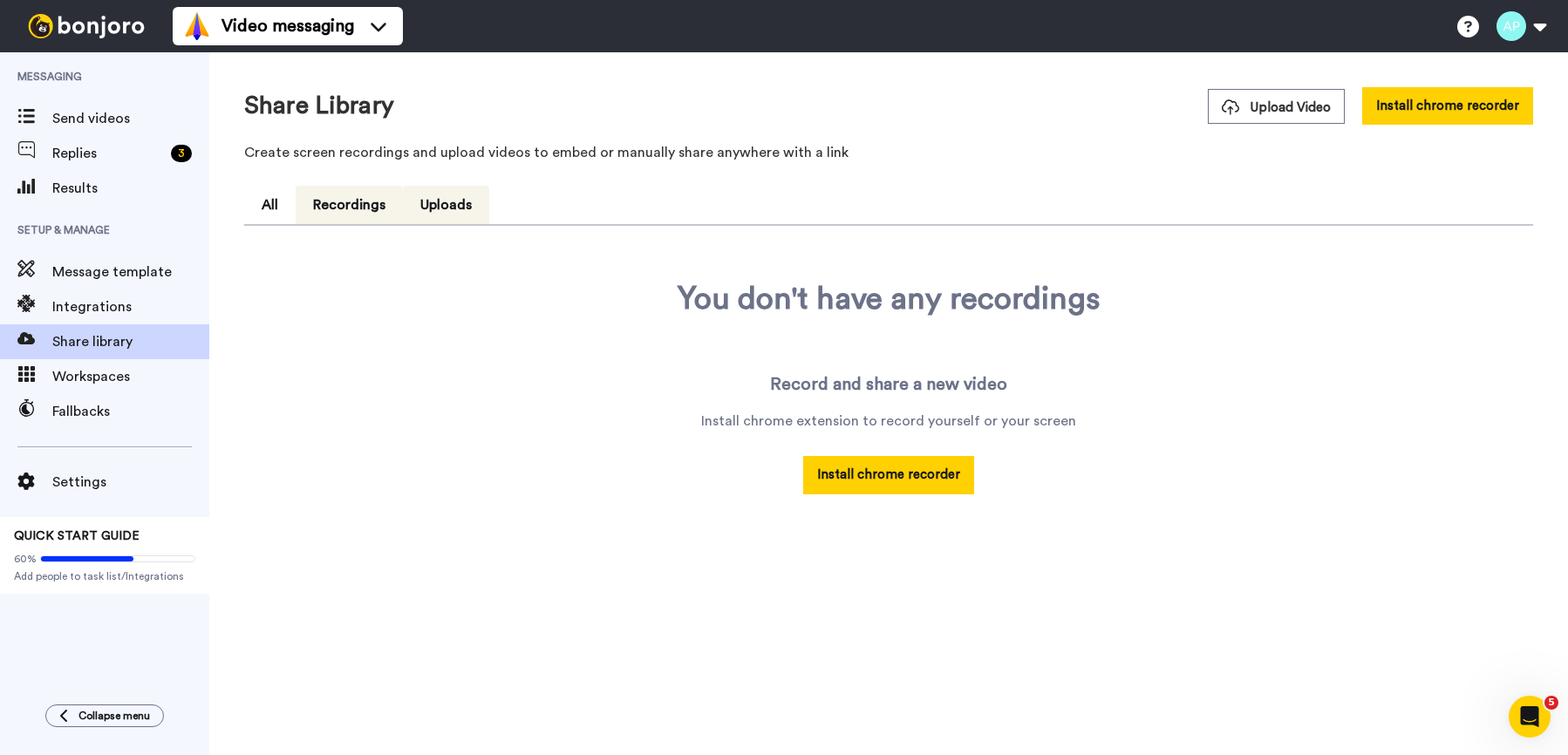
click at [465, 204] on button "Uploads" at bounding box center [446, 205] width 86 height 39
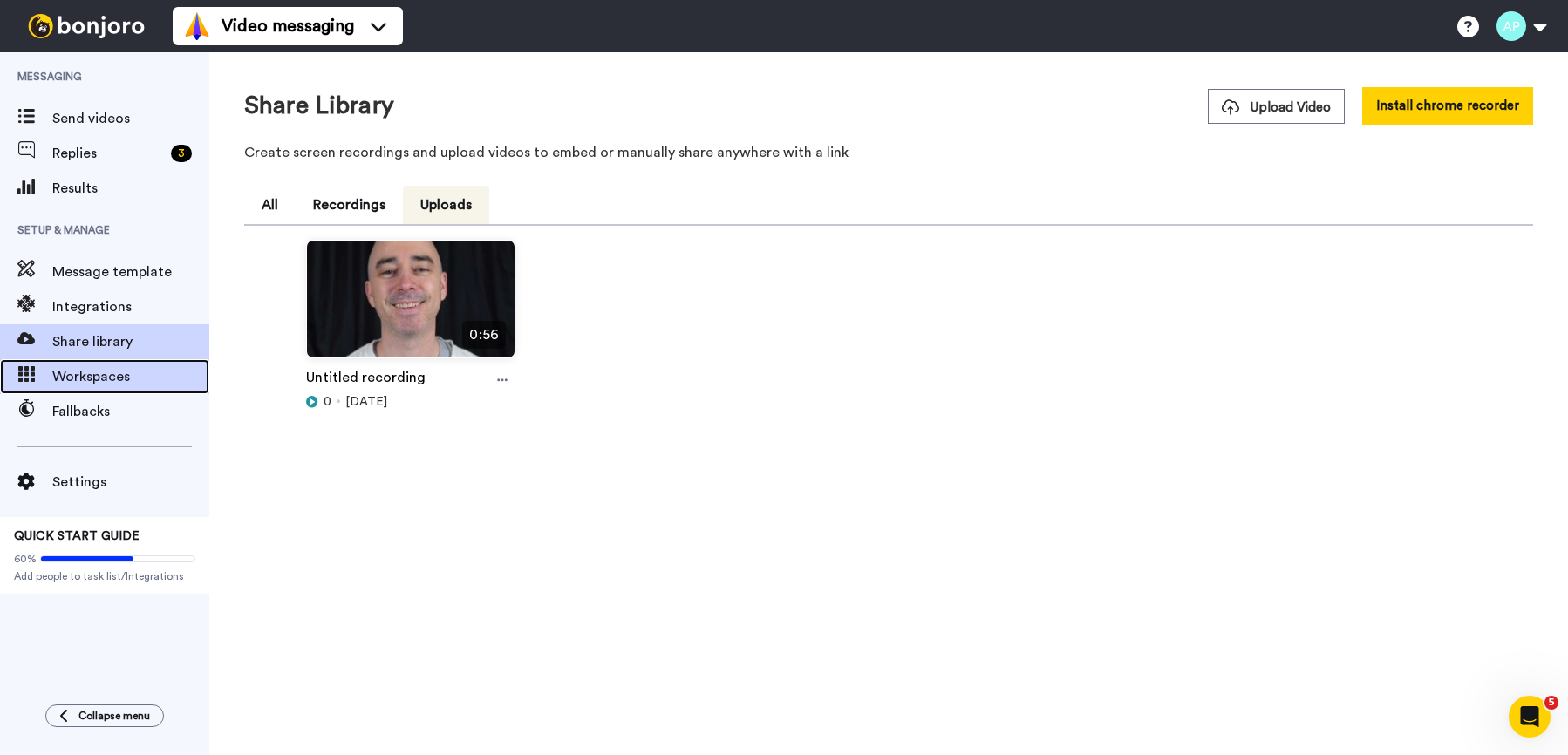
click at [102, 384] on span "Workspaces" at bounding box center [131, 377] width 157 height 21
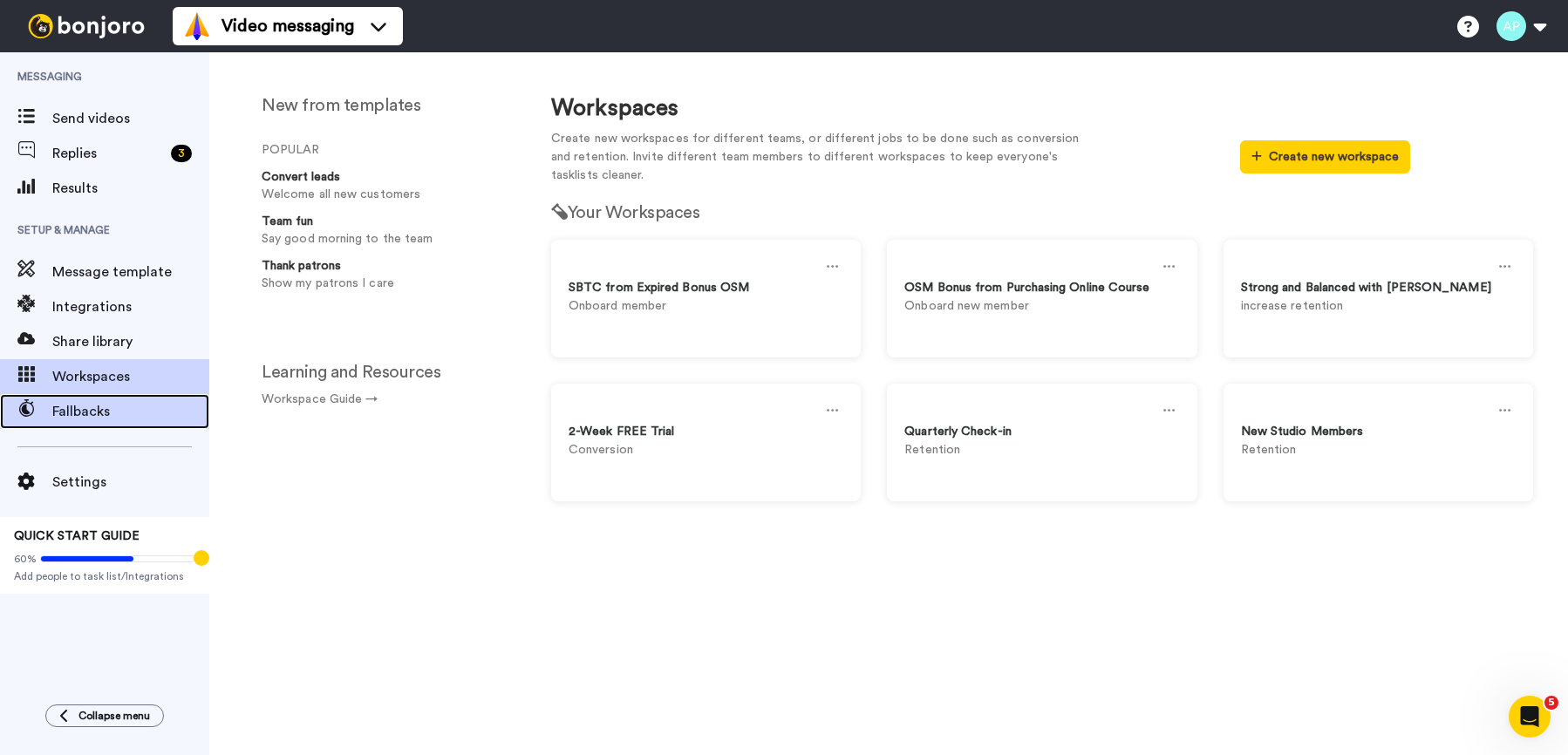
click at [75, 408] on span "Fallbacks" at bounding box center [131, 411] width 157 height 21
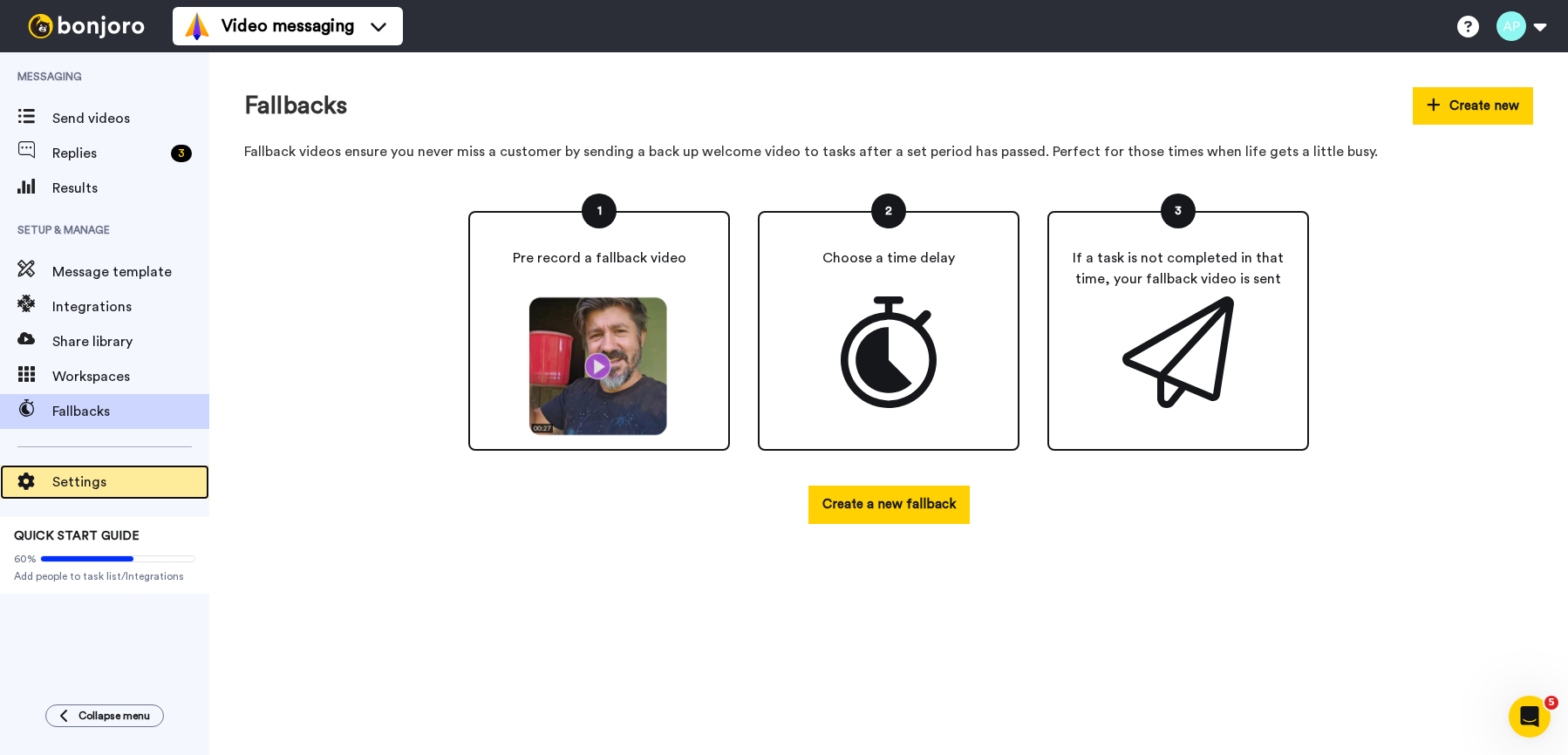
click at [82, 479] on span "Settings" at bounding box center [131, 482] width 157 height 21
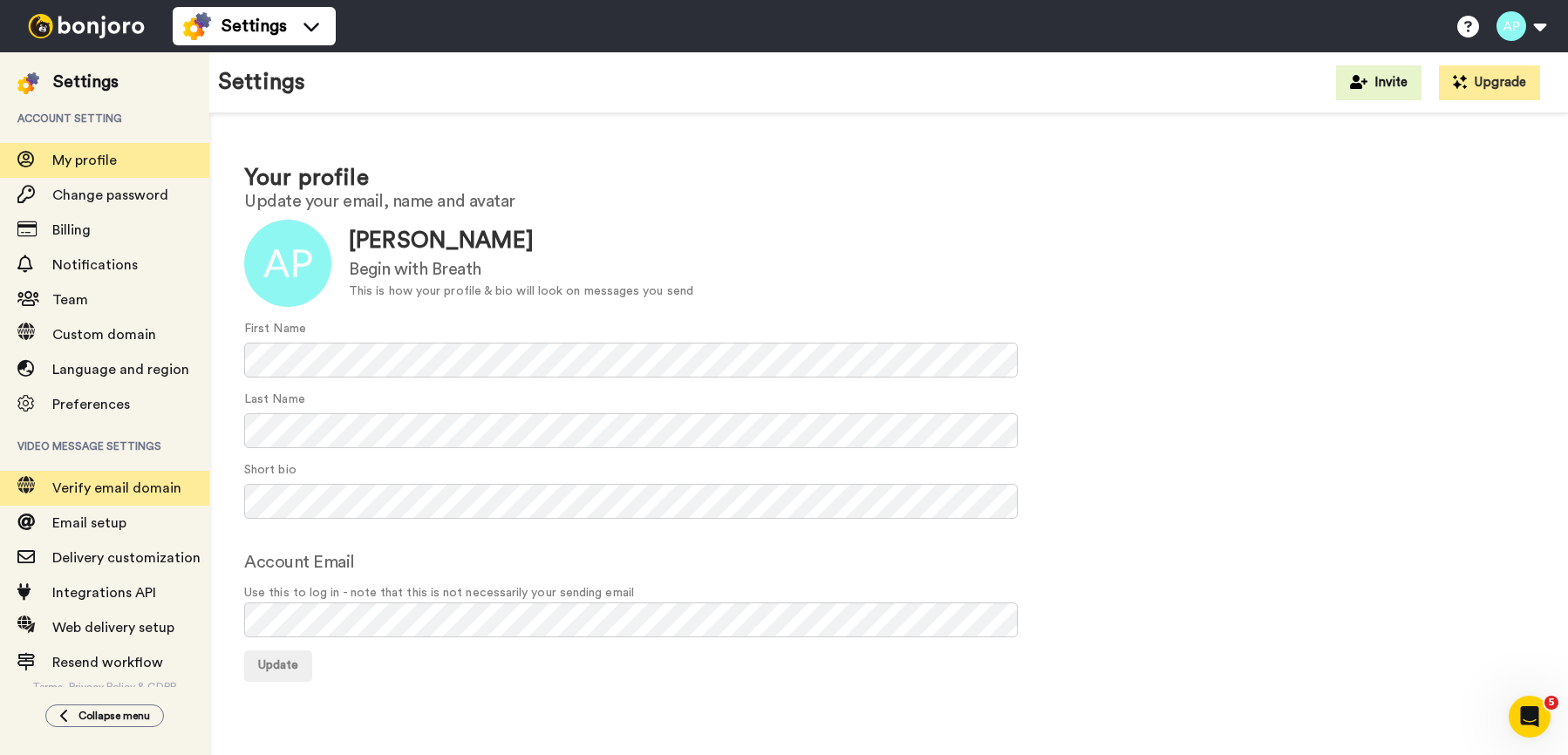
scroll to position [7, 0]
